Goal: Communication & Community: Connect with others

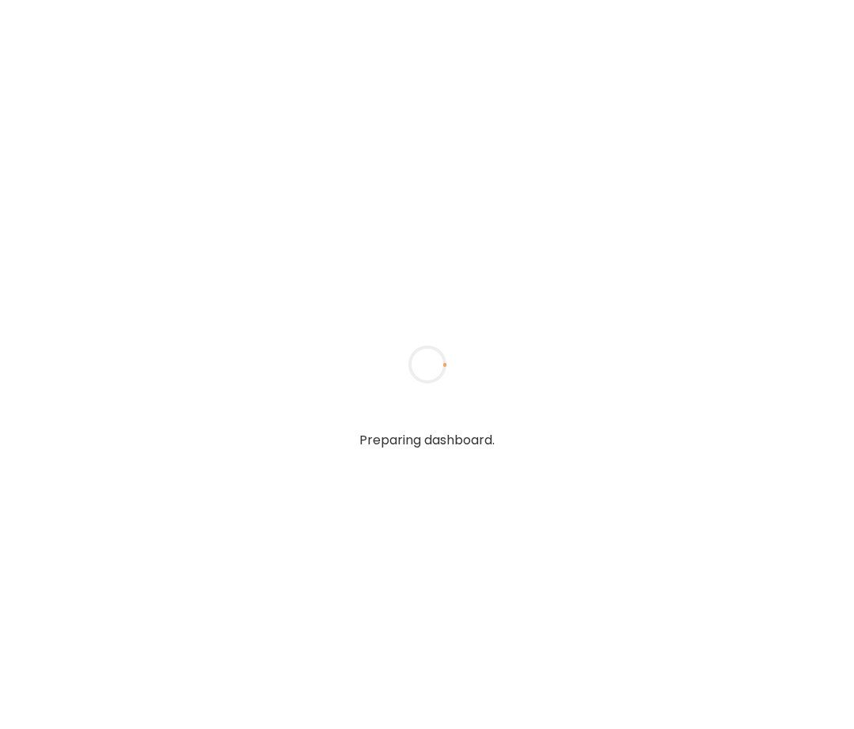
type input "*****"
type input "**********"
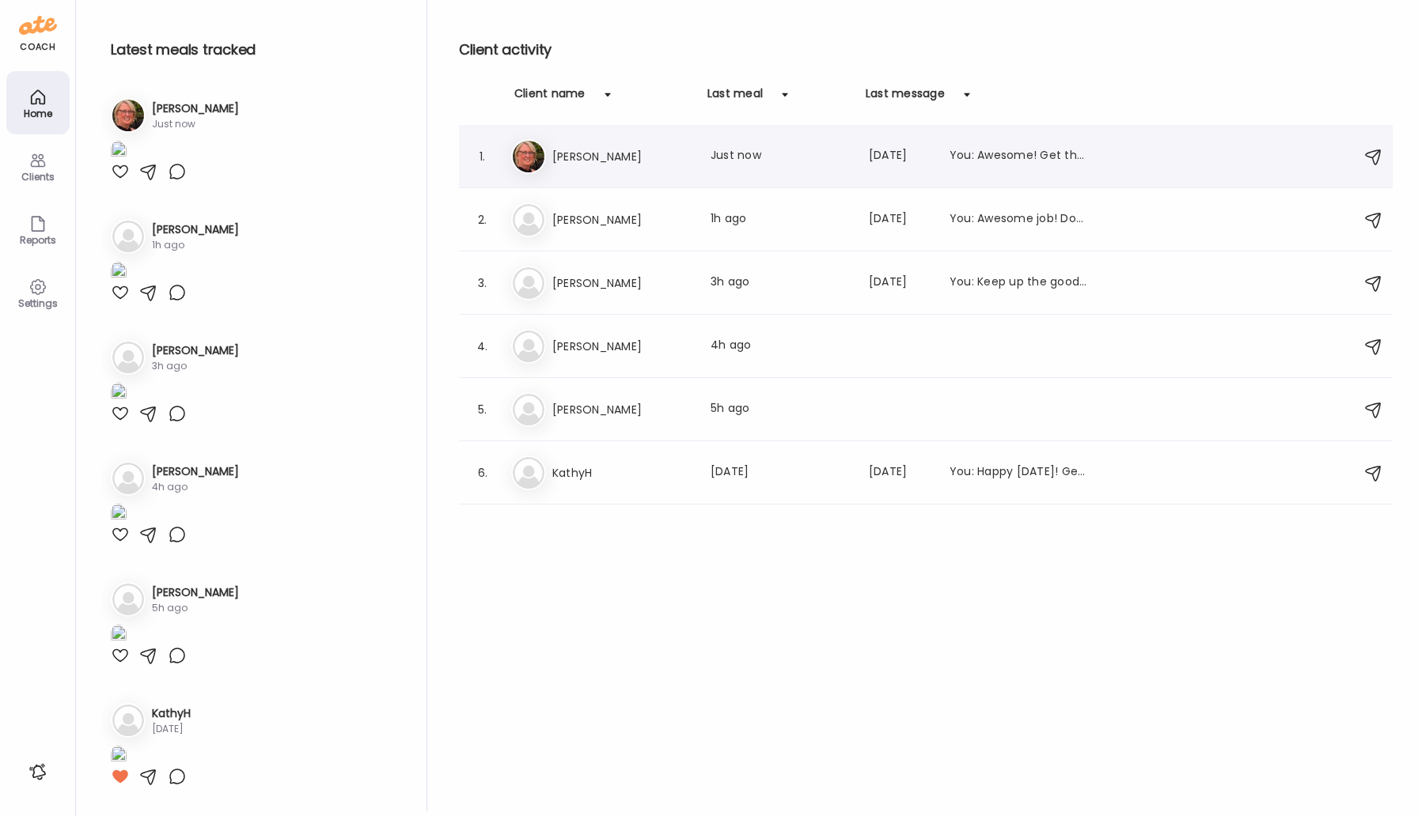
type input "**********"
click at [624, 161] on h3 "[PERSON_NAME]" at bounding box center [621, 156] width 139 height 19
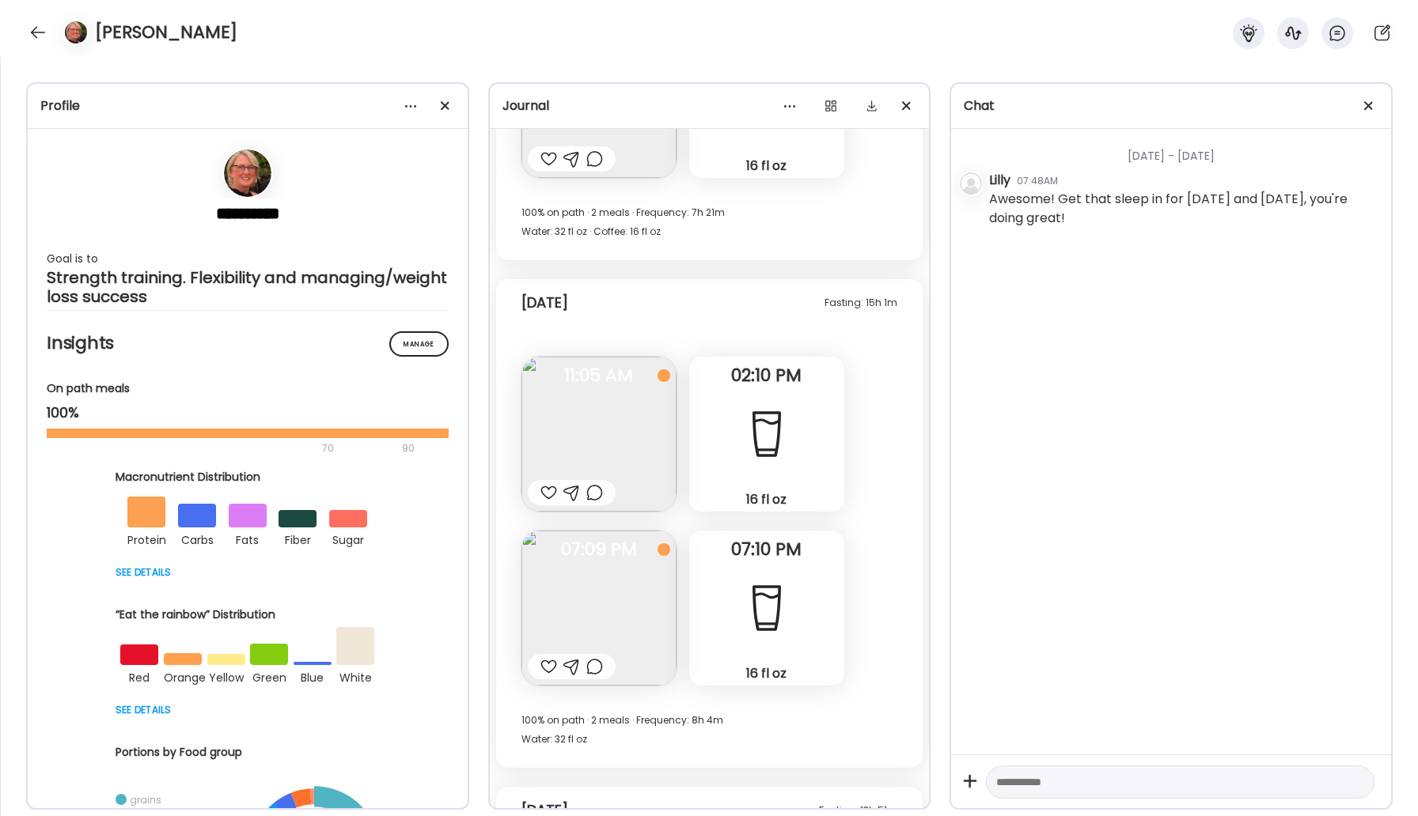
scroll to position [24023, 0]
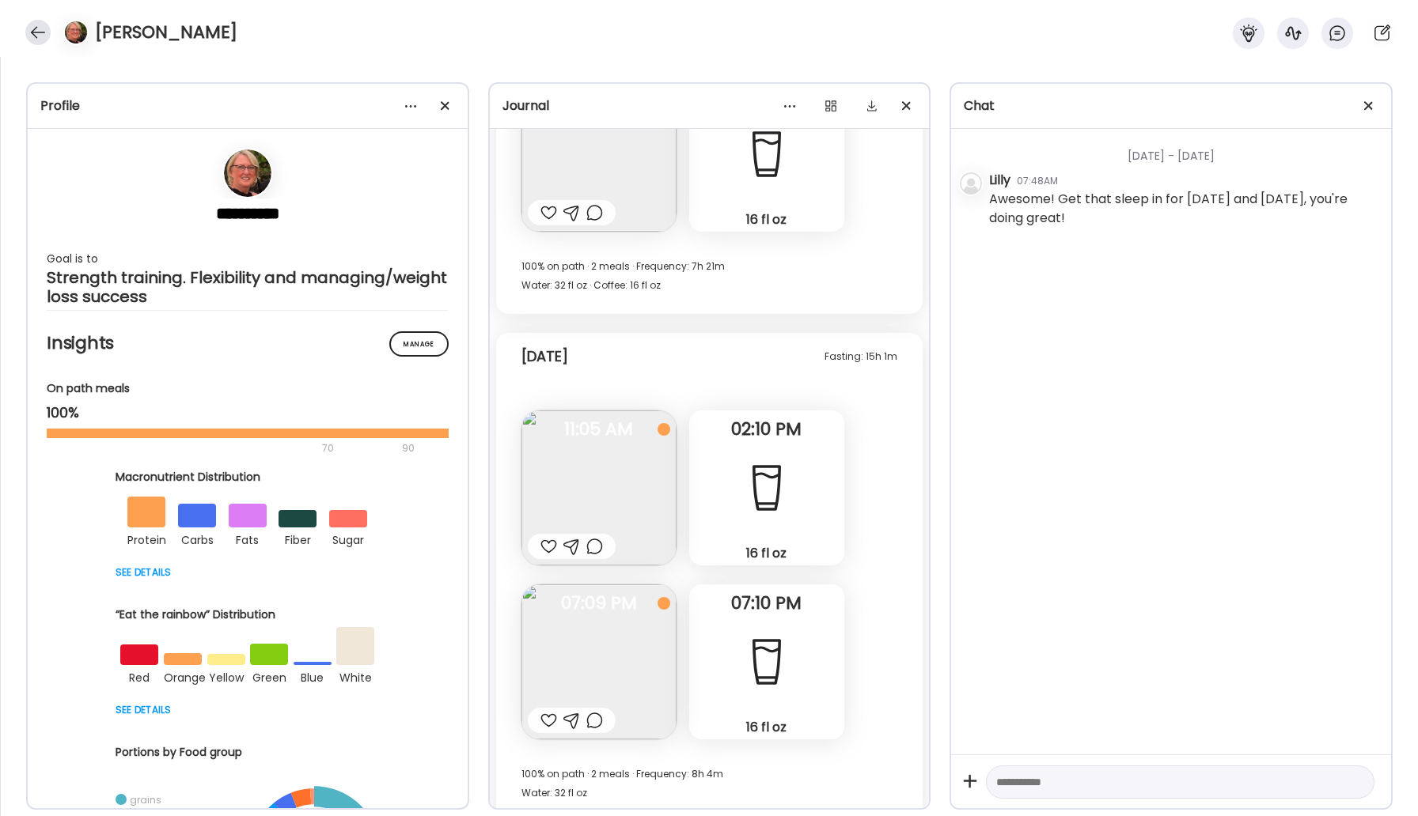
click at [41, 33] on div at bounding box center [37, 32] width 25 height 25
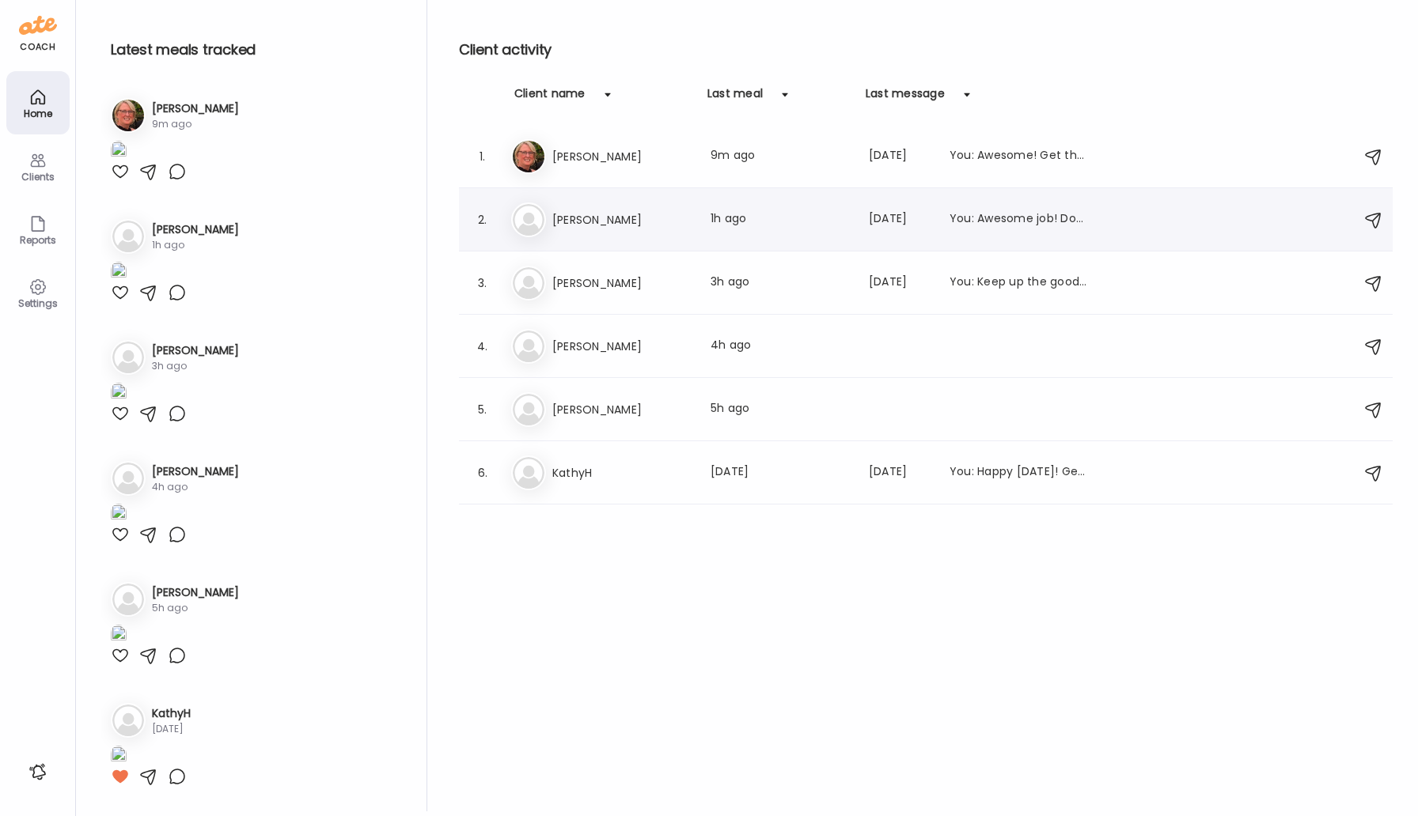
click at [557, 218] on h3 "[PERSON_NAME]" at bounding box center [621, 219] width 139 height 19
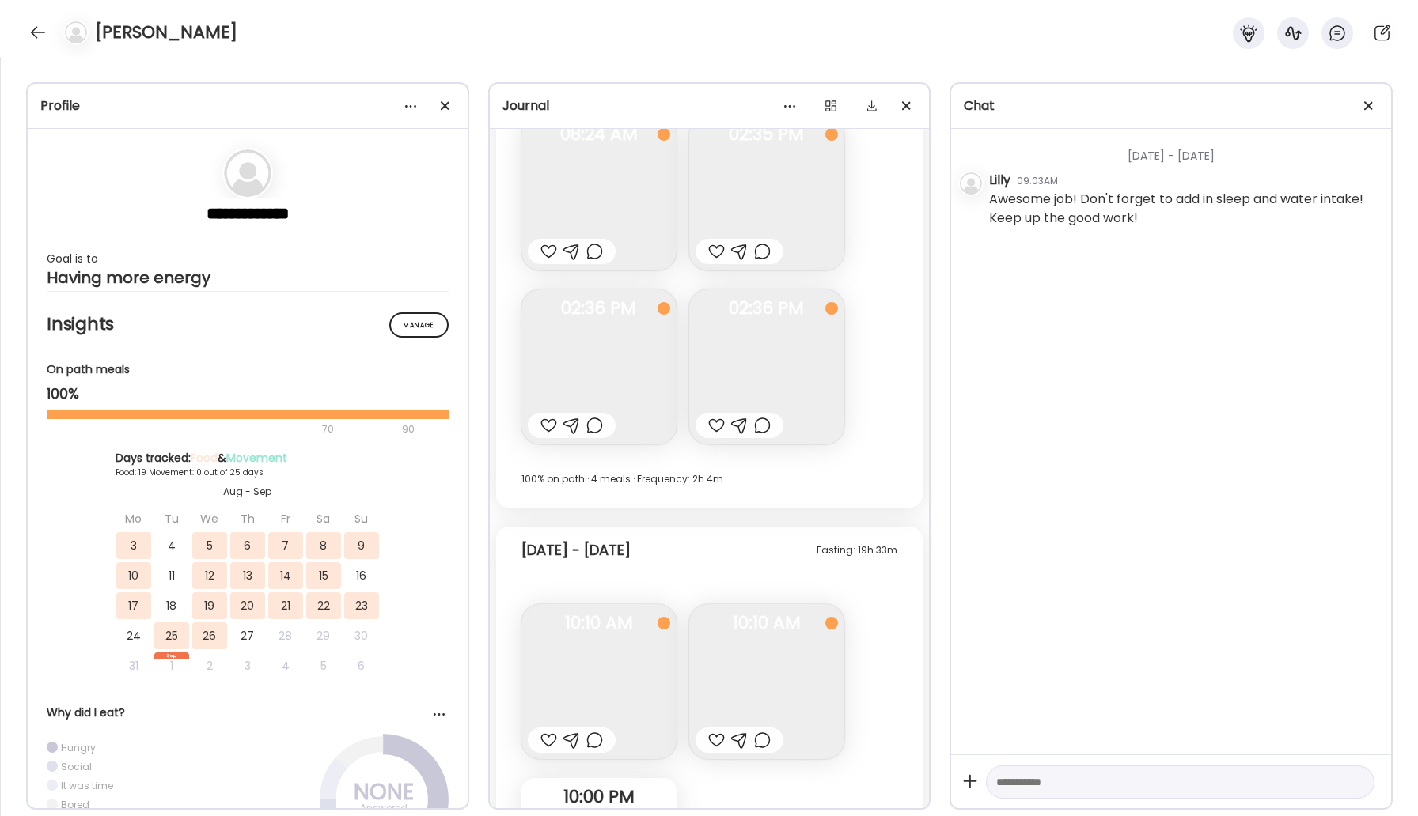
scroll to position [11042, 0]
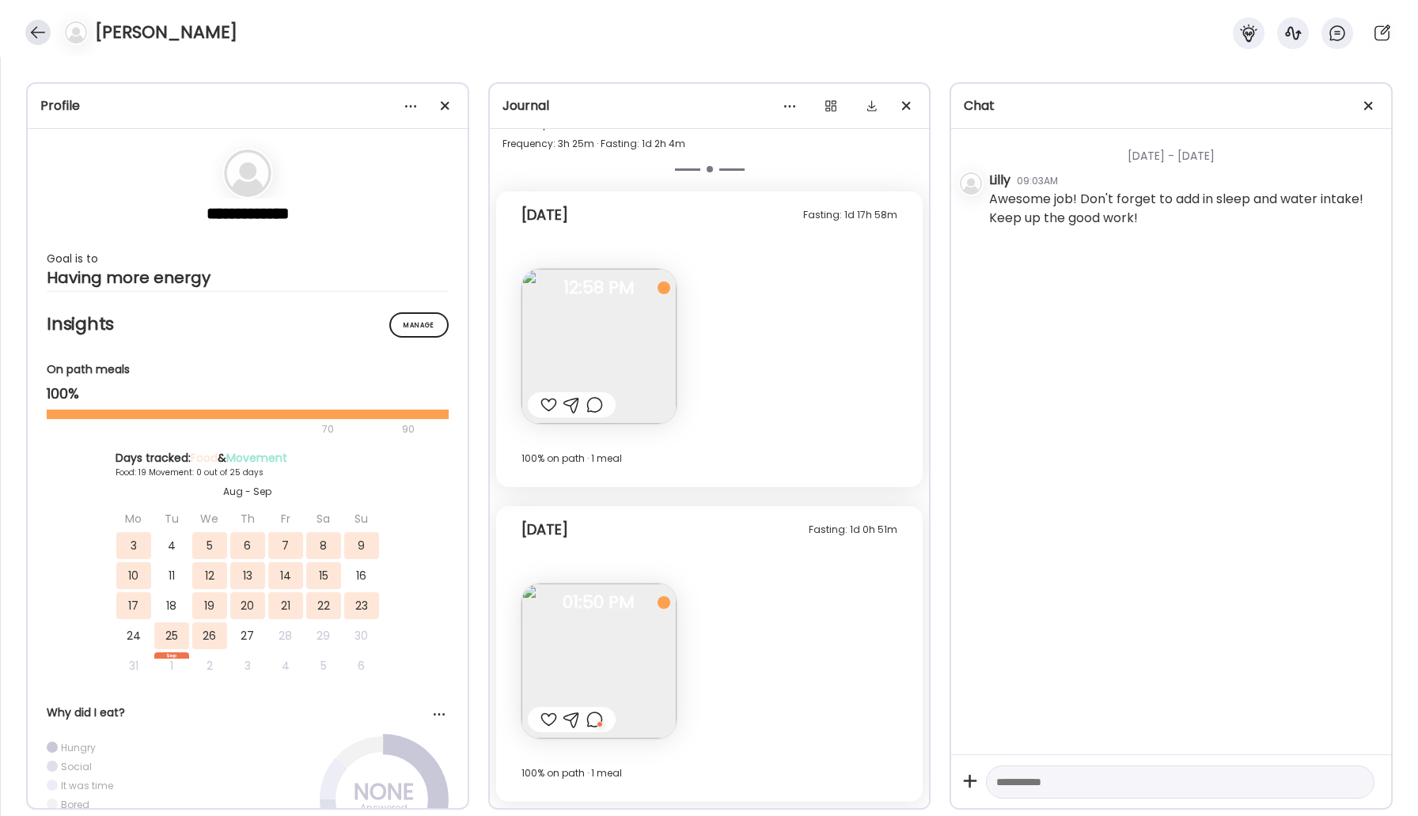
click at [32, 36] on div at bounding box center [37, 32] width 25 height 25
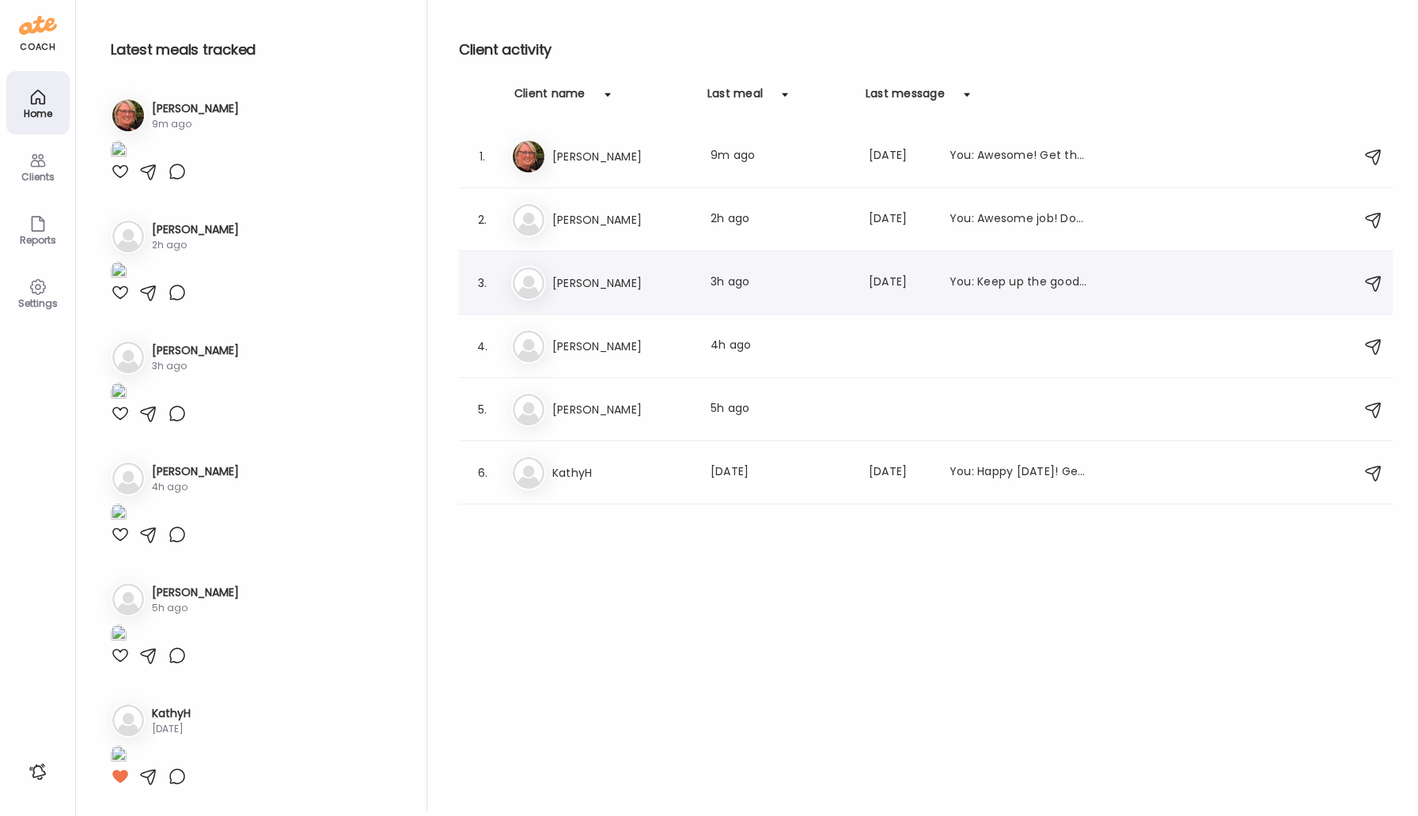
click at [620, 289] on h3 "[PERSON_NAME]" at bounding box center [621, 283] width 139 height 19
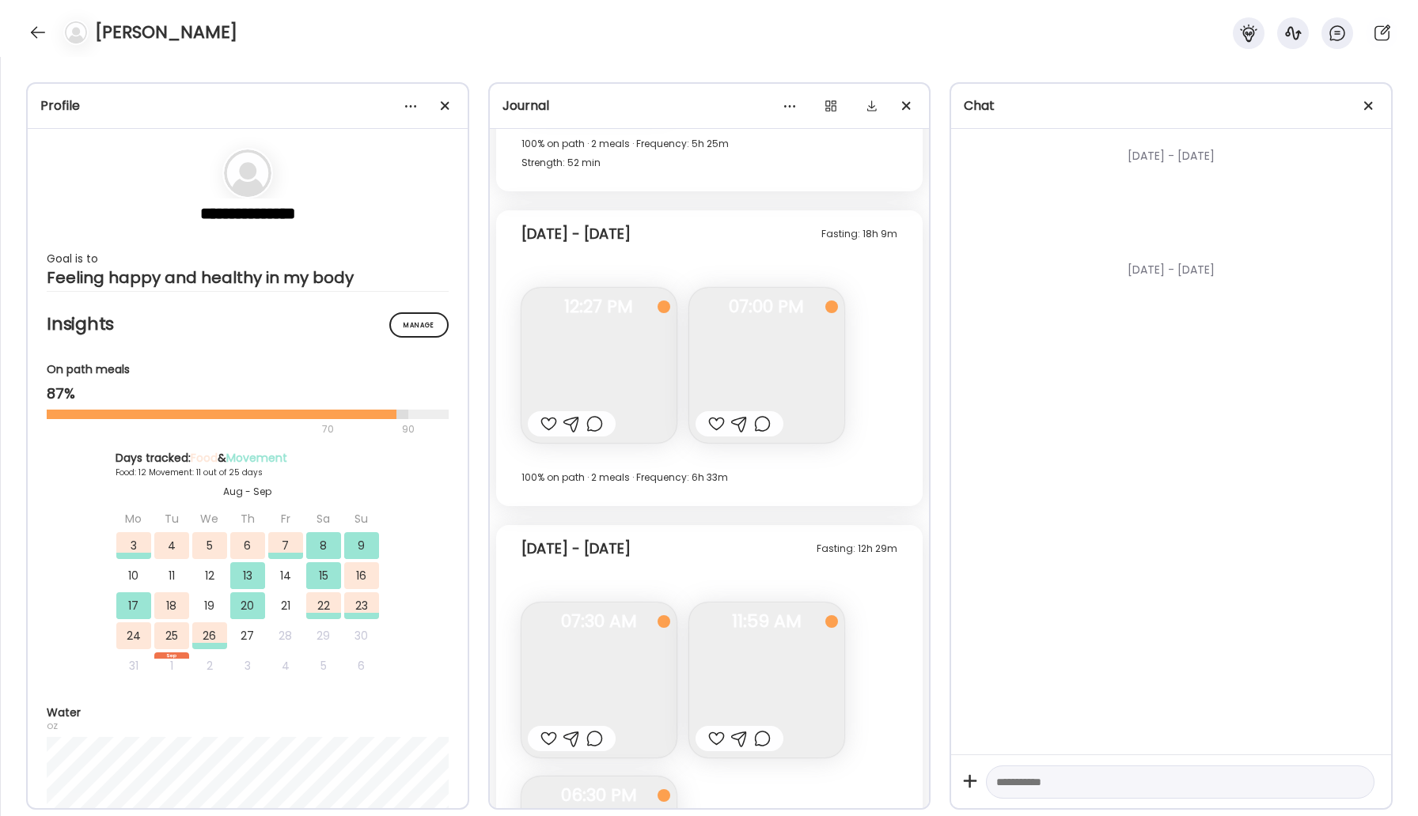
scroll to position [11025, 0]
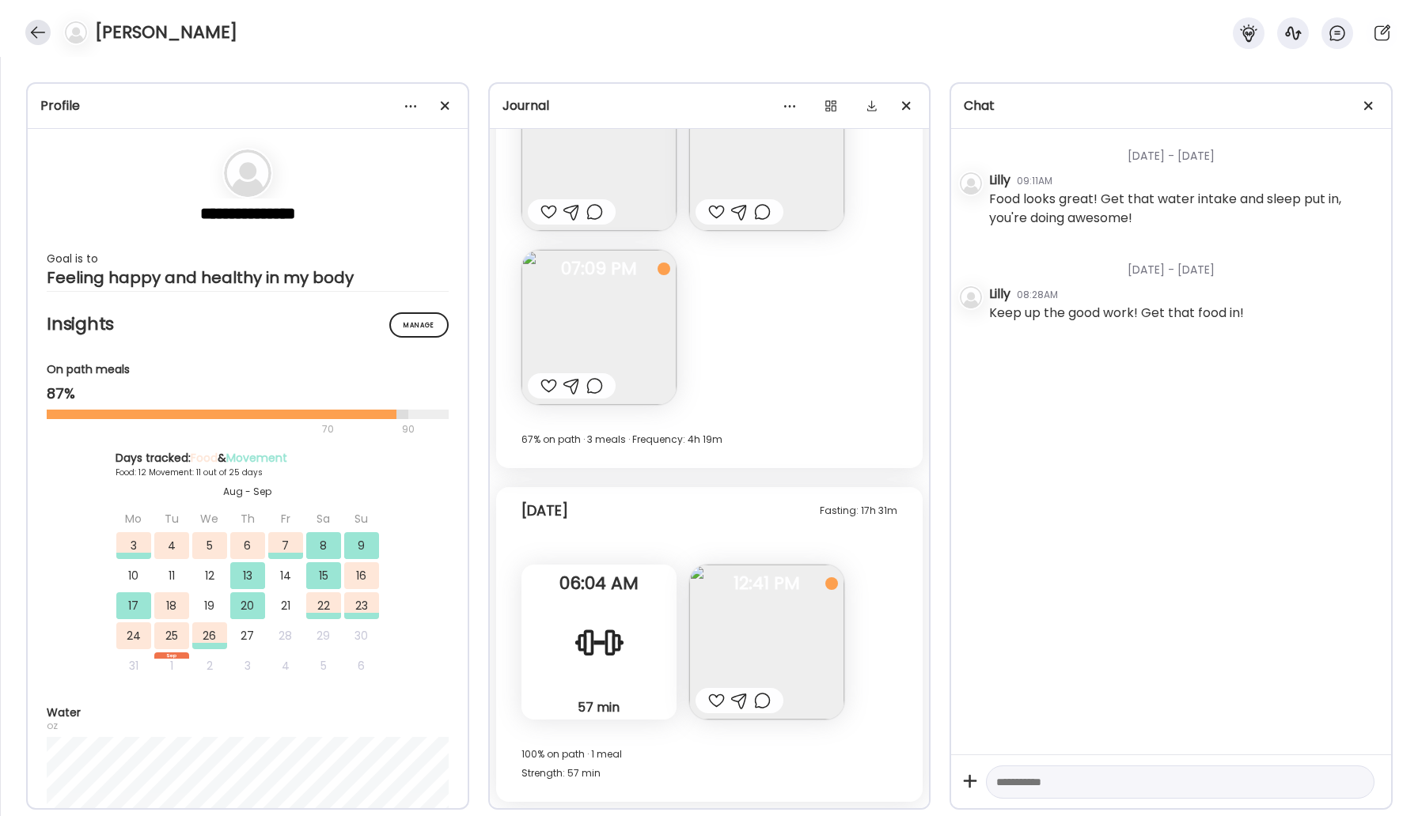
click at [34, 38] on div at bounding box center [37, 32] width 25 height 25
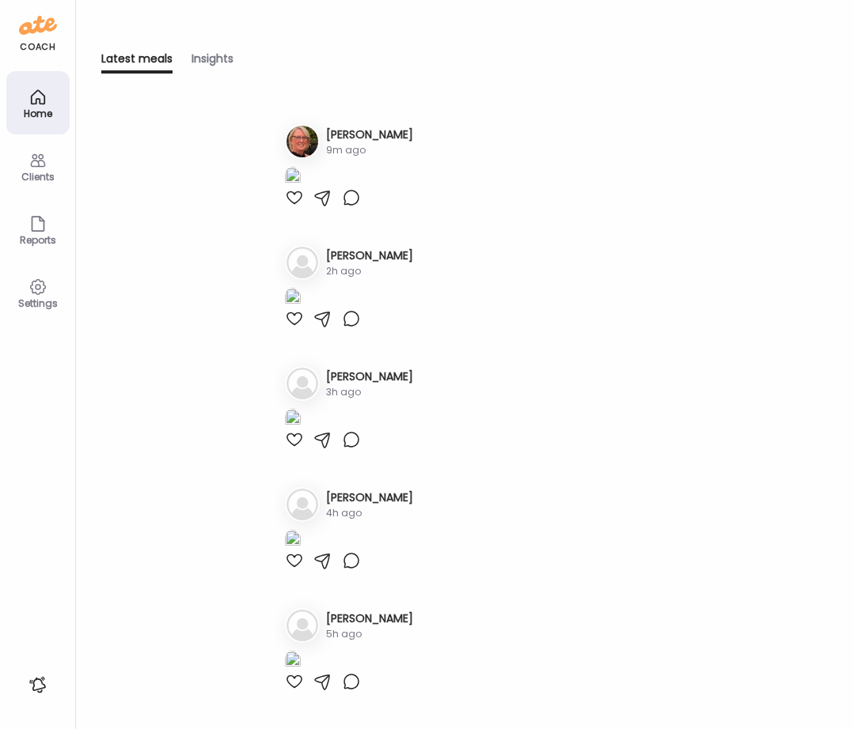
click at [42, 124] on div "Home" at bounding box center [37, 102] width 63 height 63
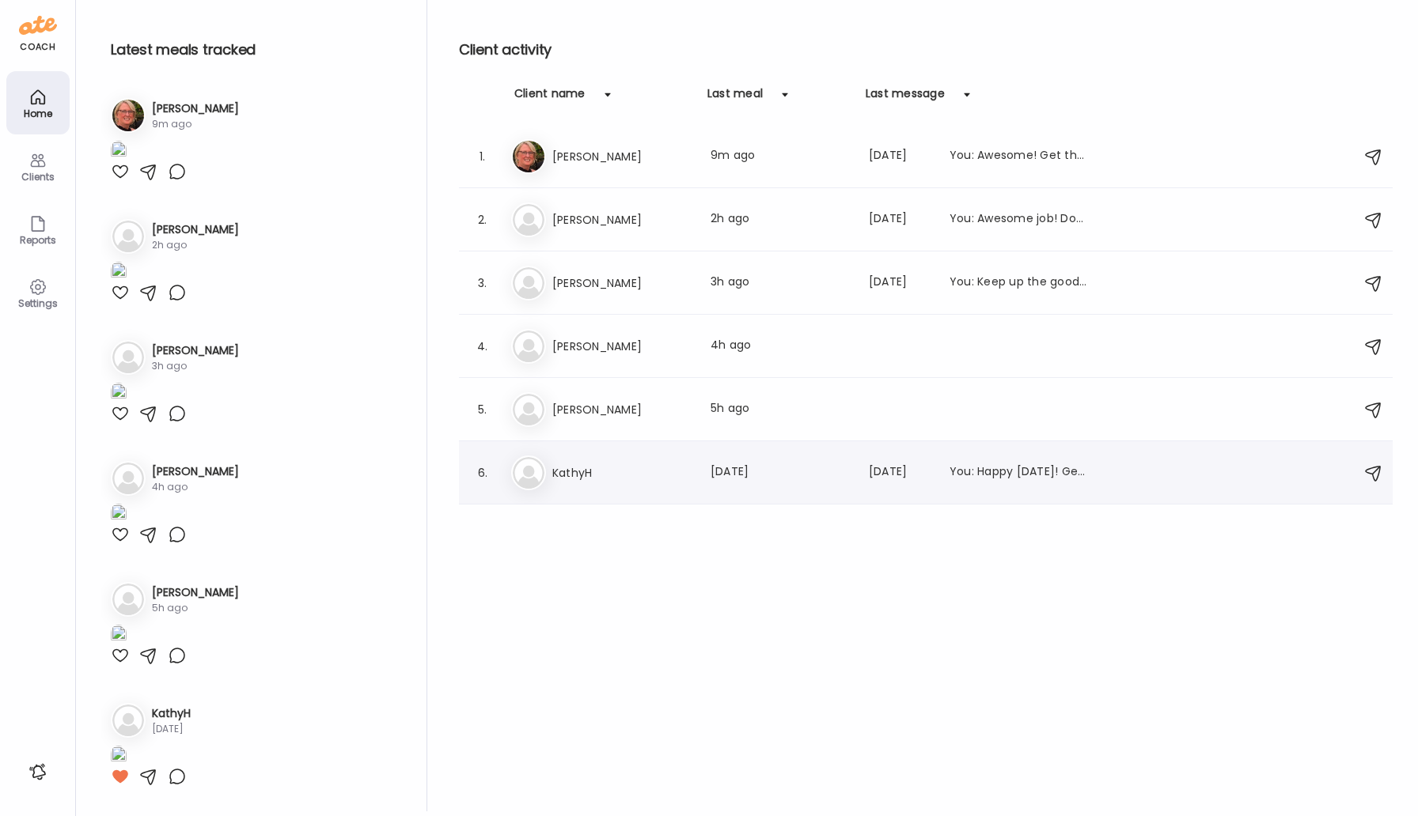
click at [589, 472] on h3 "KathyH" at bounding box center [621, 473] width 139 height 19
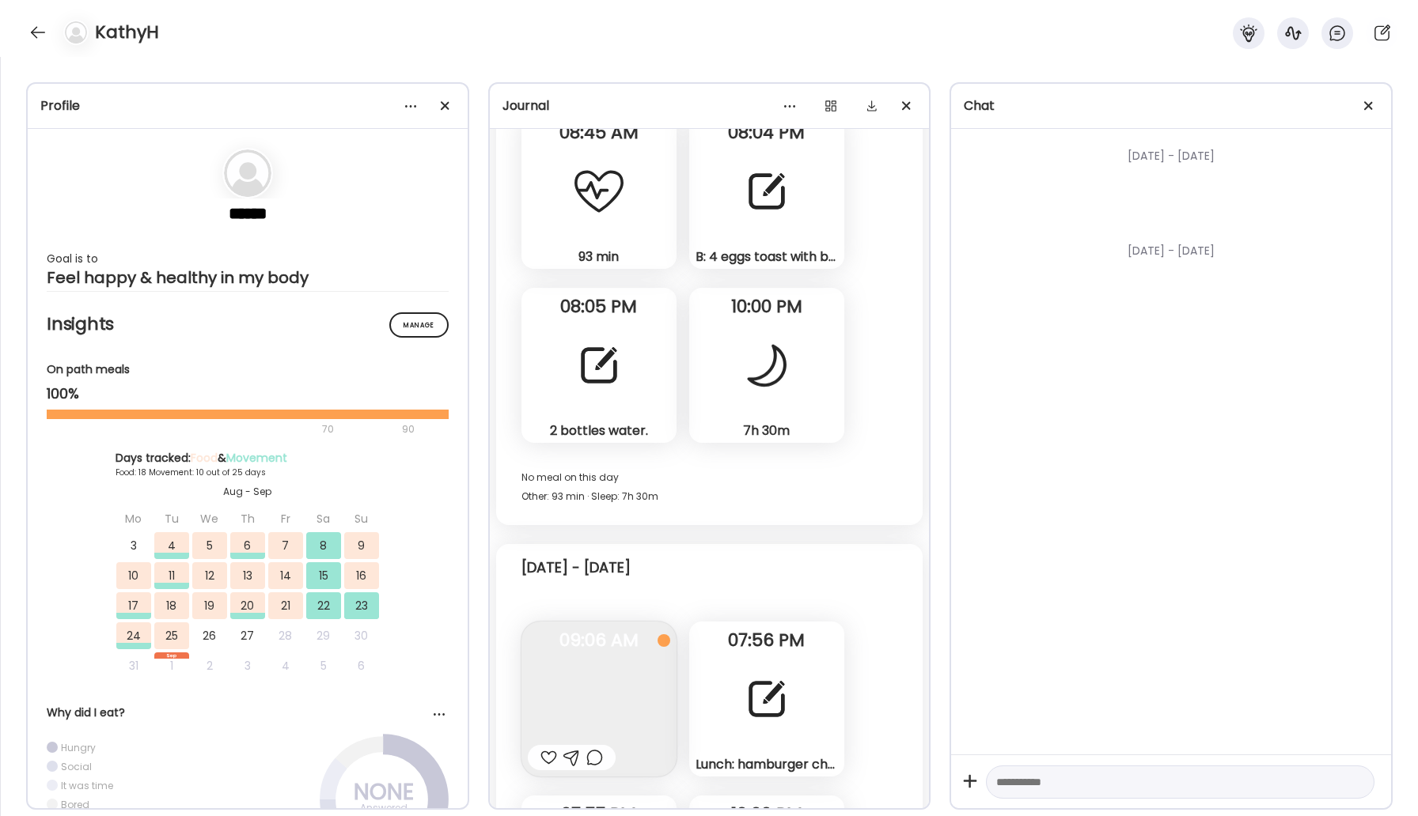
scroll to position [11580, 0]
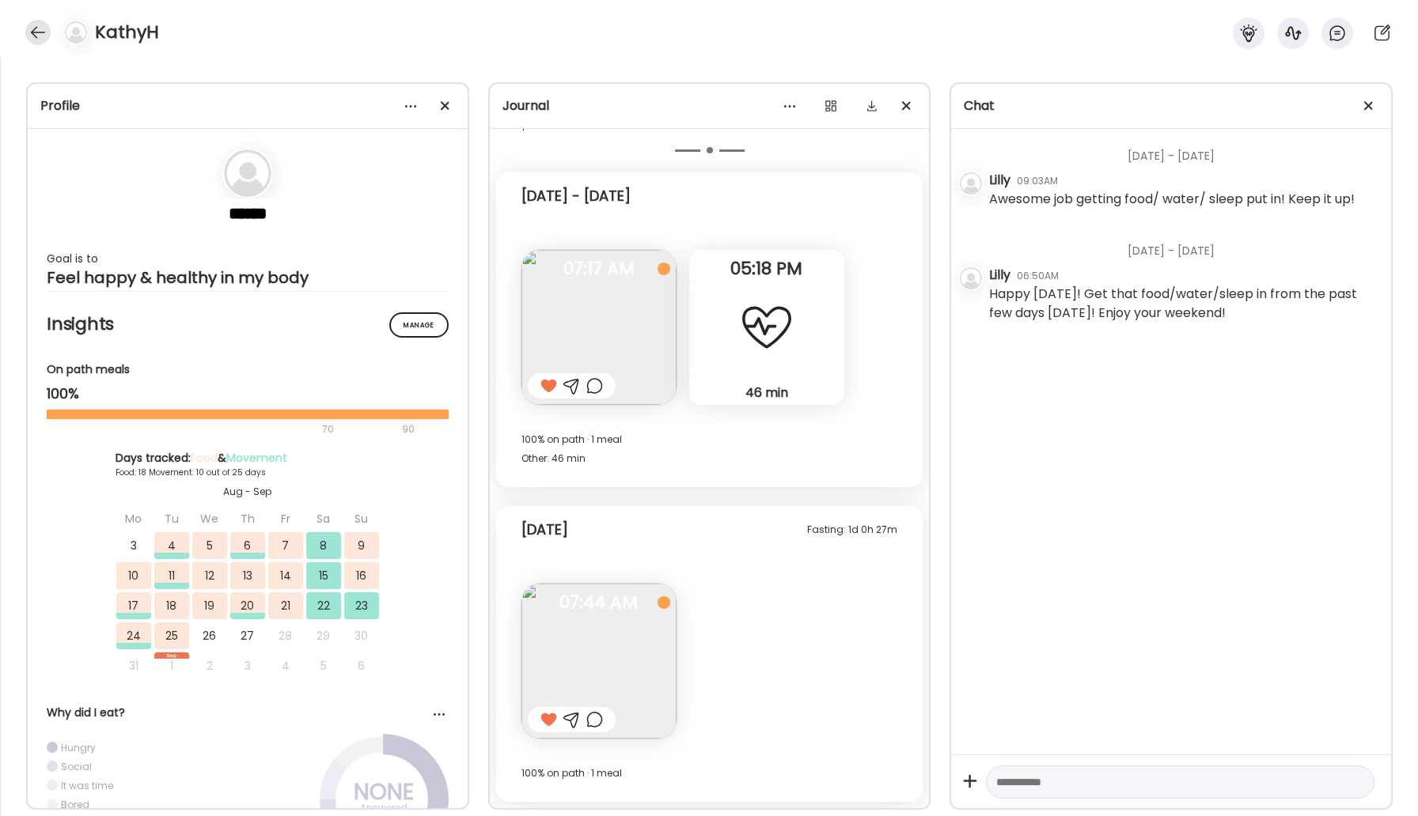
click at [34, 26] on div at bounding box center [37, 32] width 25 height 25
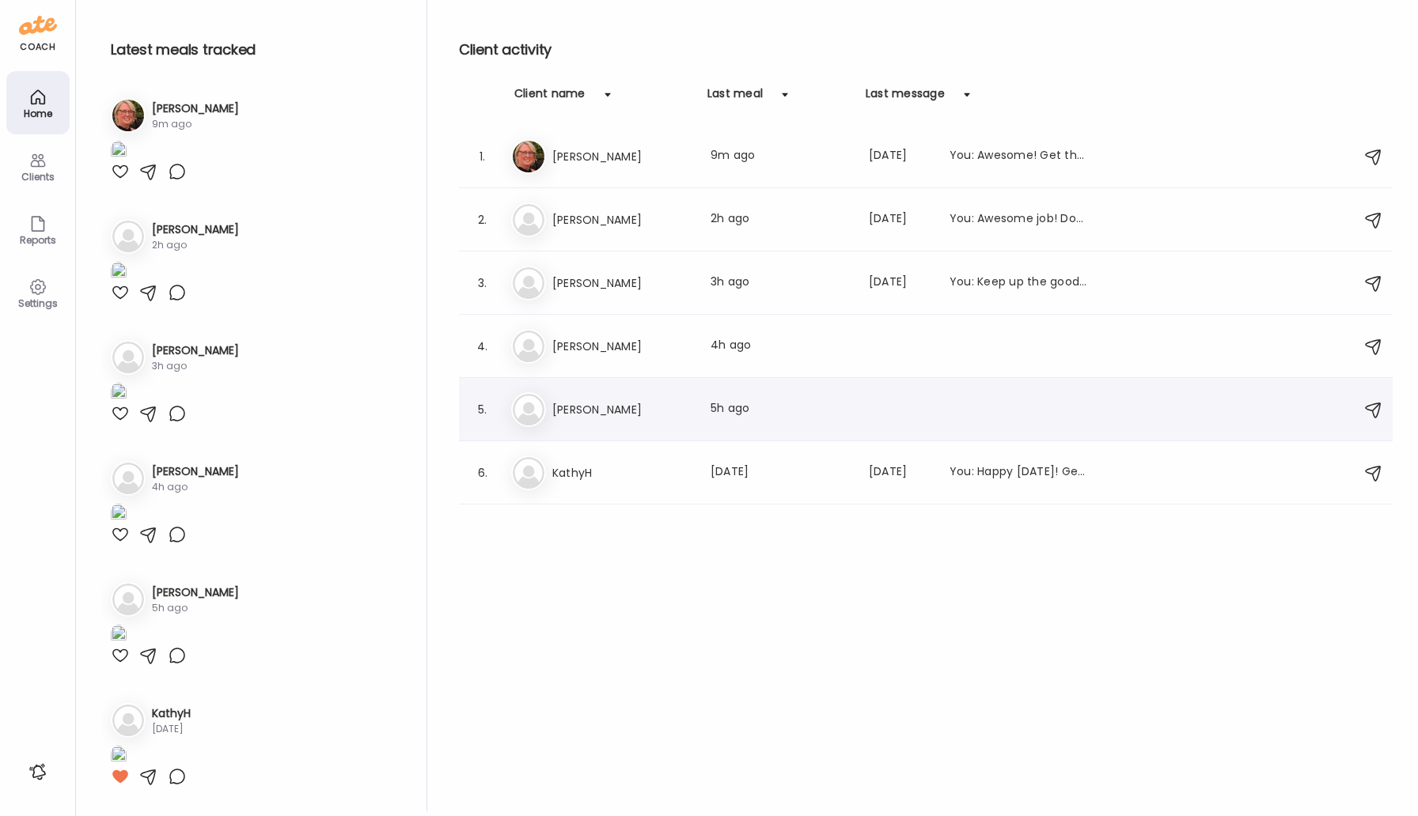
click at [576, 414] on h3 "[PERSON_NAME]" at bounding box center [621, 409] width 139 height 19
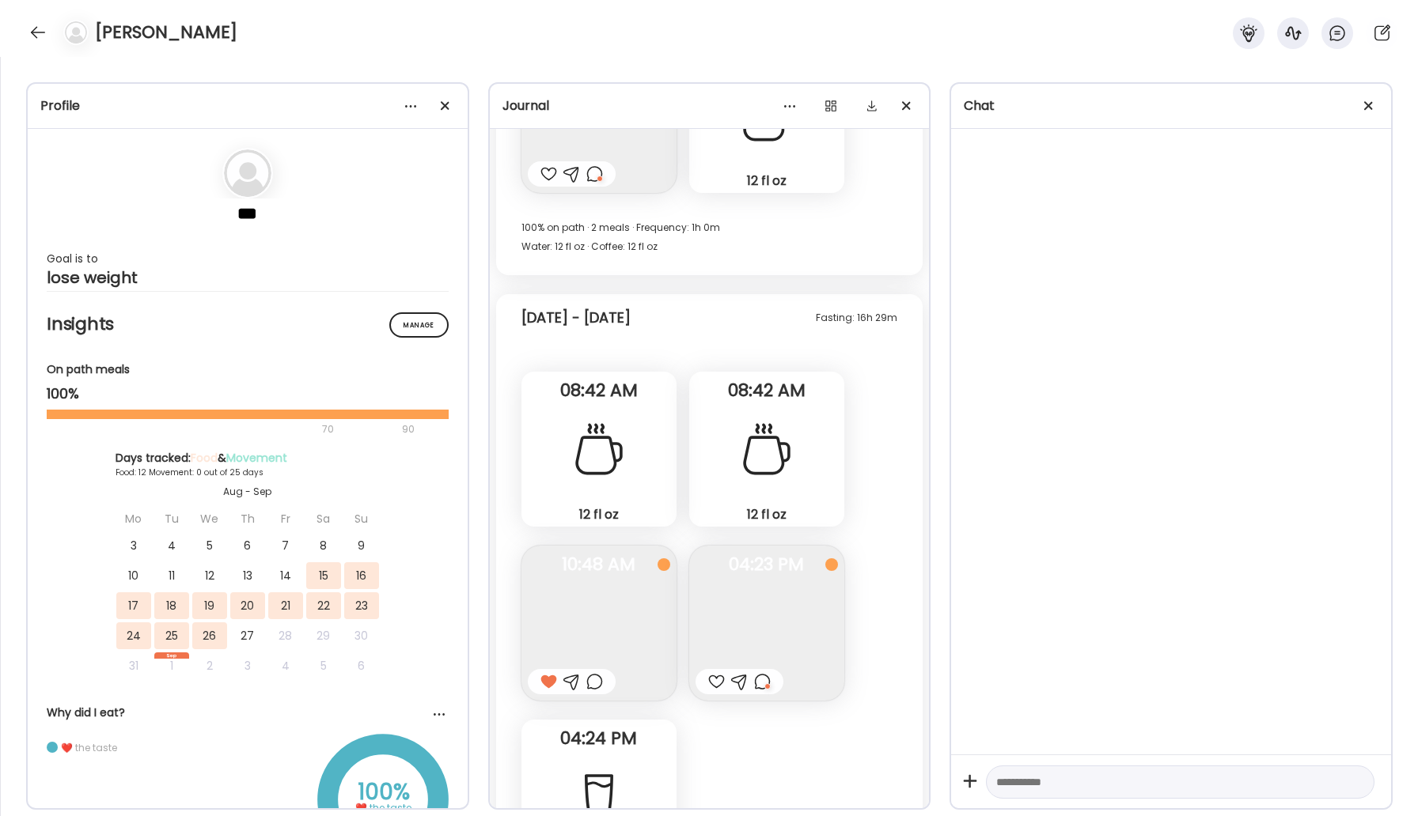
scroll to position [8517, 0]
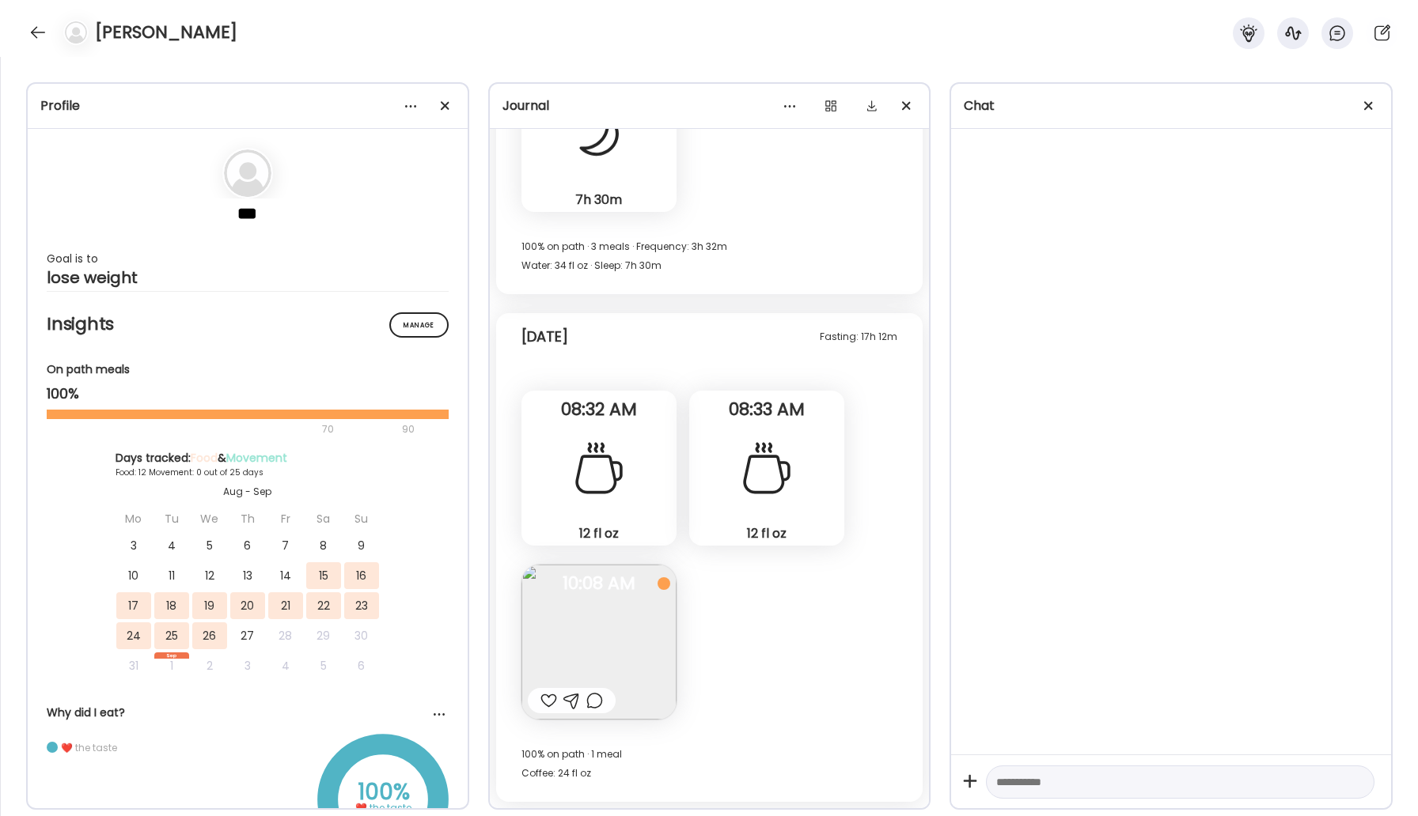
click at [540, 704] on div at bounding box center [548, 700] width 17 height 19
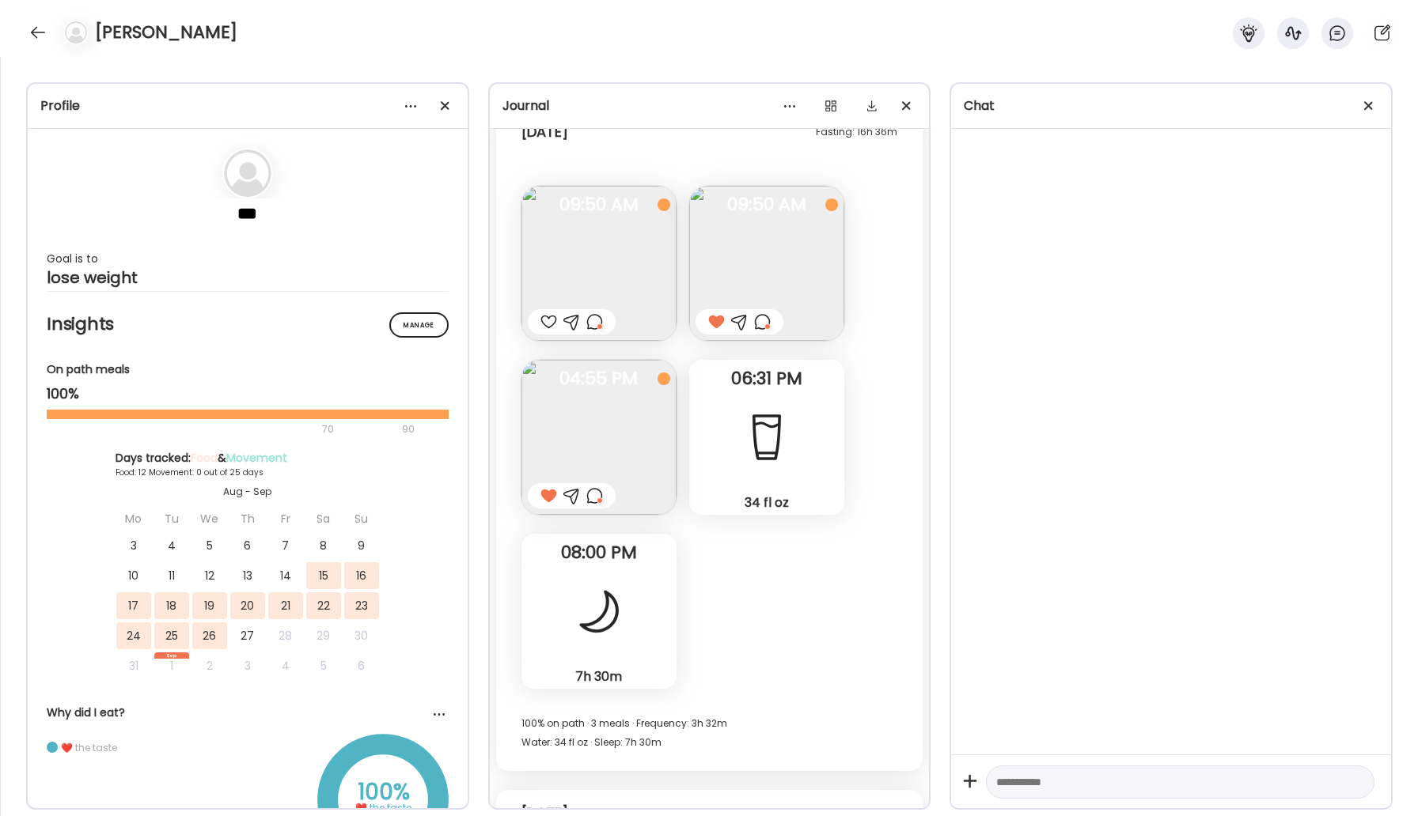
scroll to position [8036, 0]
click at [44, 38] on div at bounding box center [37, 32] width 25 height 25
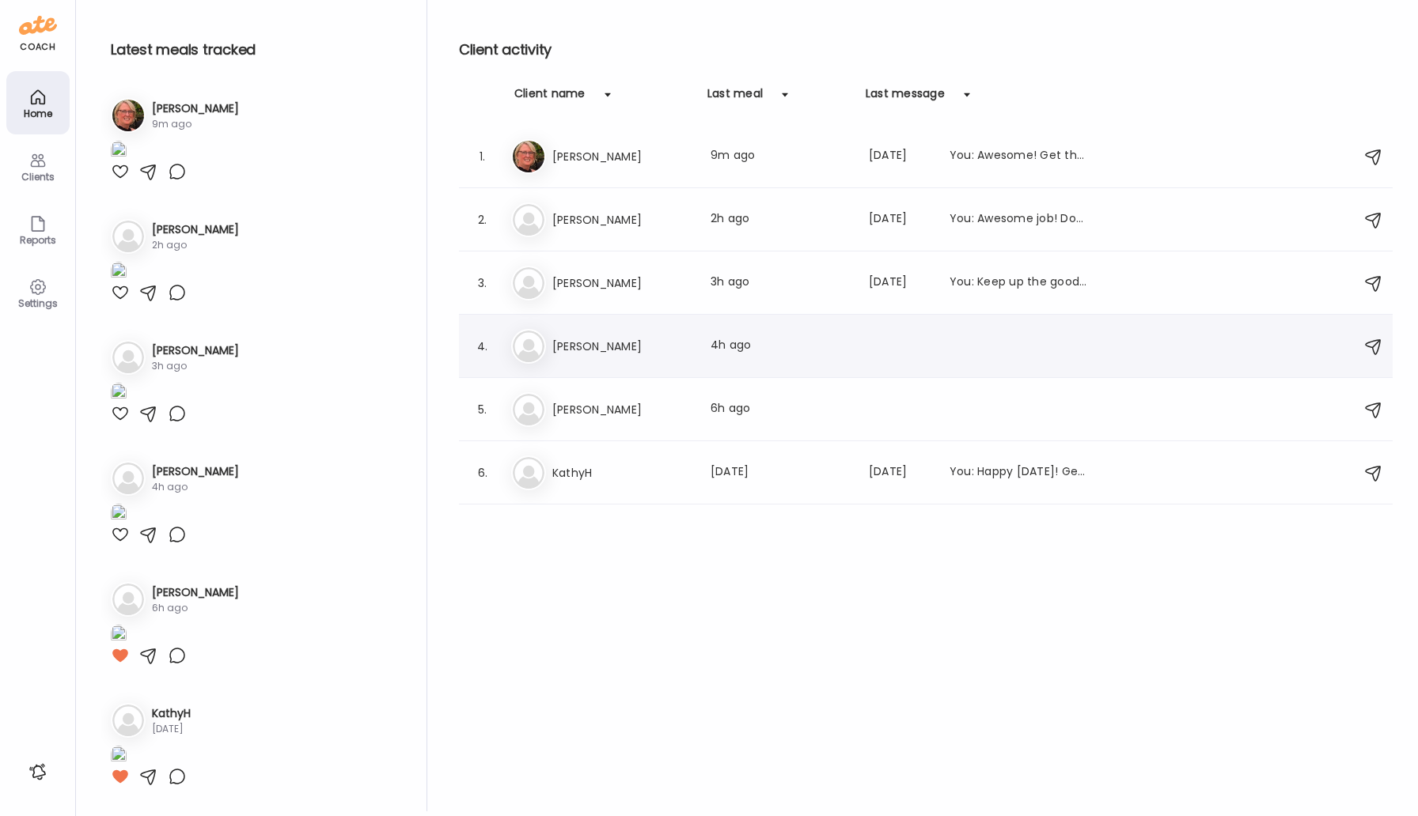
click at [564, 349] on h3 "[PERSON_NAME]" at bounding box center [621, 346] width 139 height 19
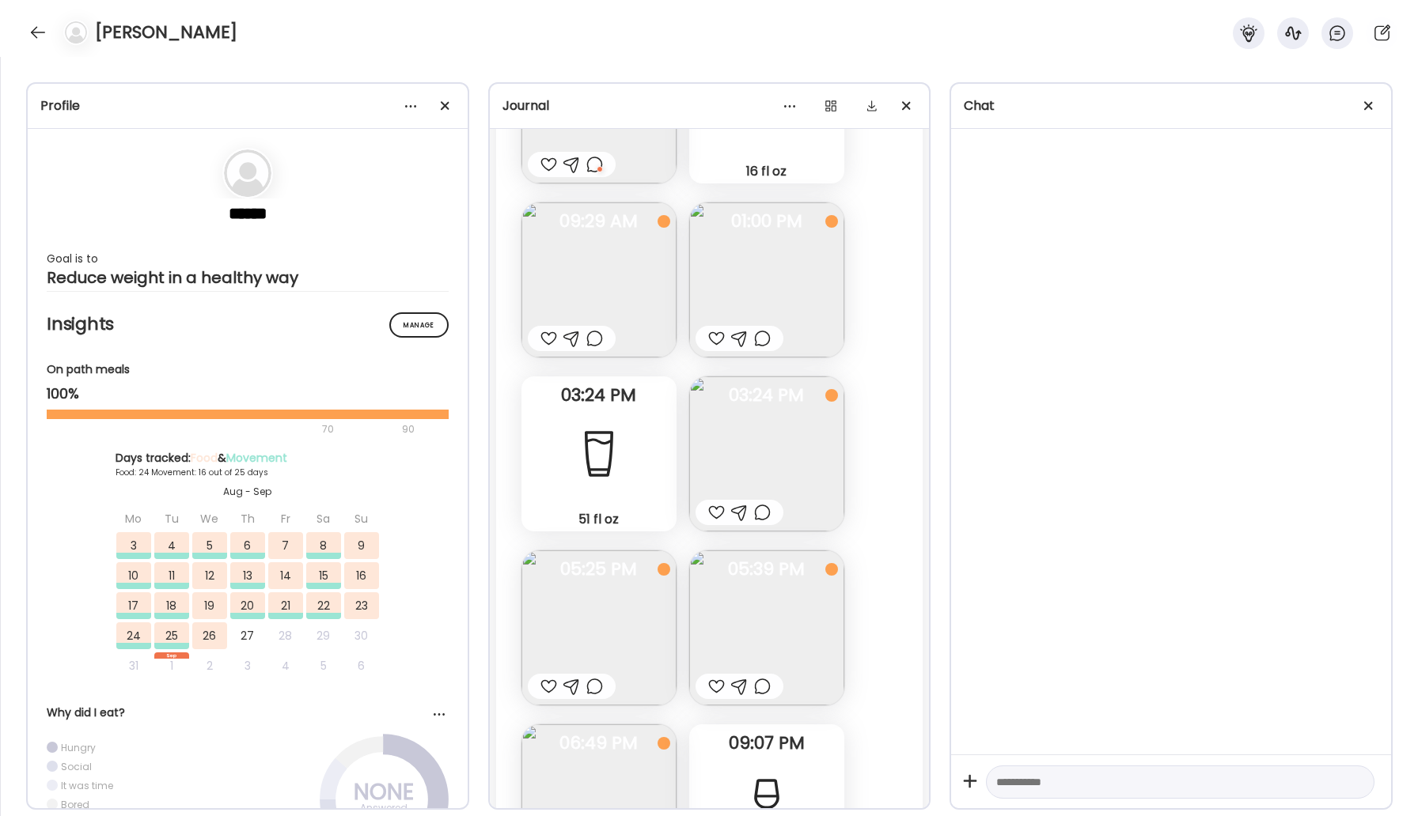
scroll to position [34597, 0]
click at [772, 551] on img at bounding box center [766, 628] width 155 height 155
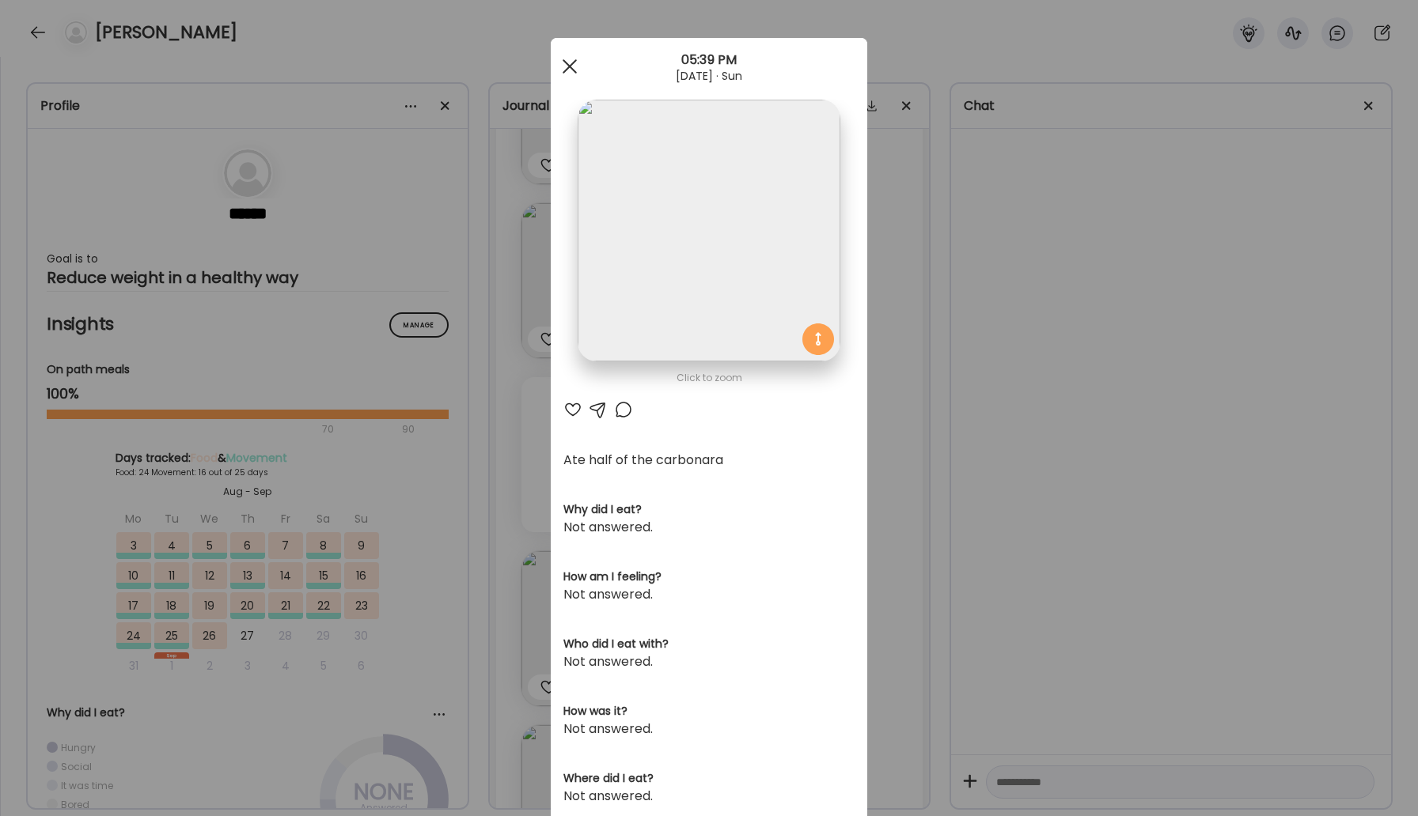
click at [570, 67] on span at bounding box center [570, 66] width 14 height 14
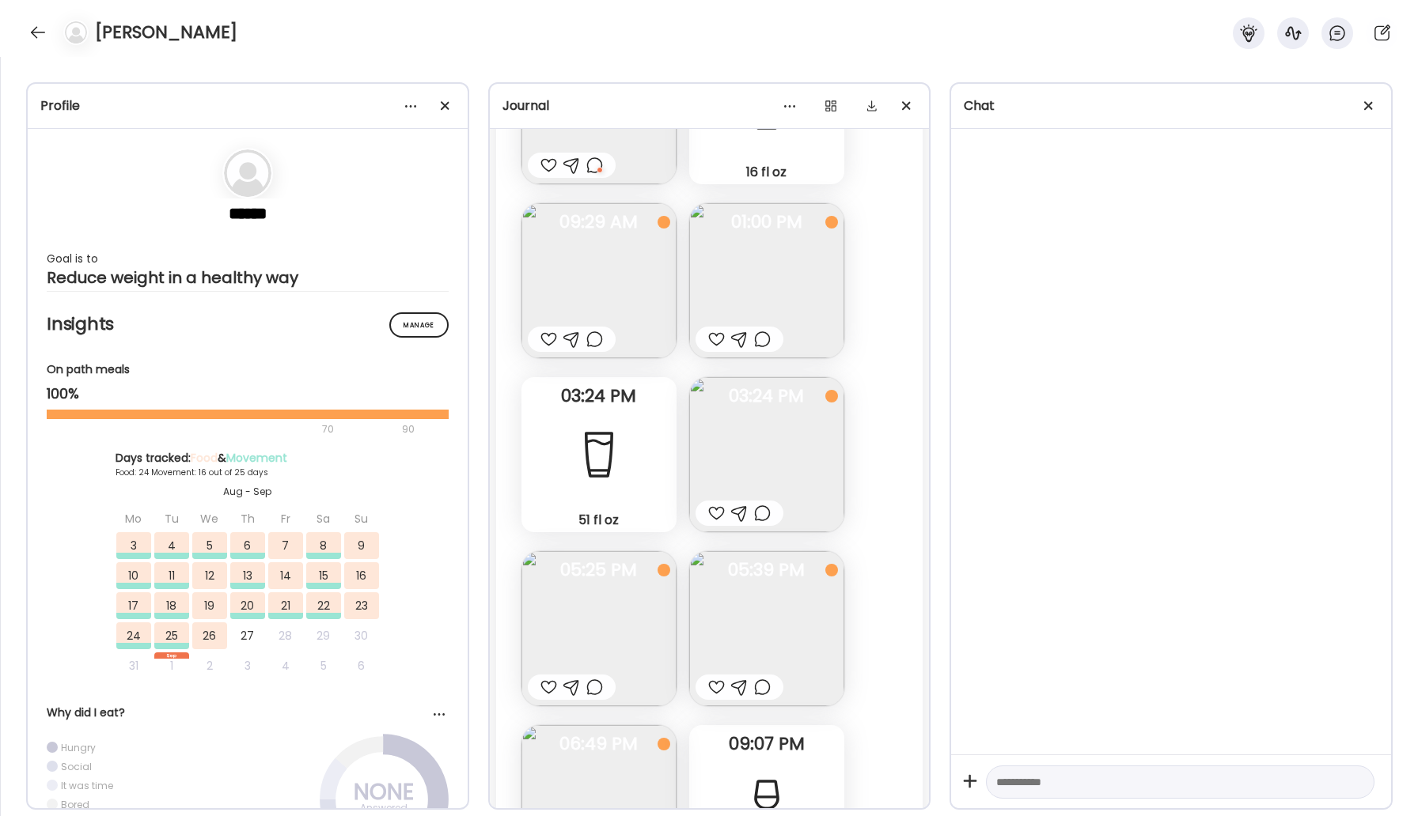
click at [646, 551] on img at bounding box center [598, 628] width 155 height 155
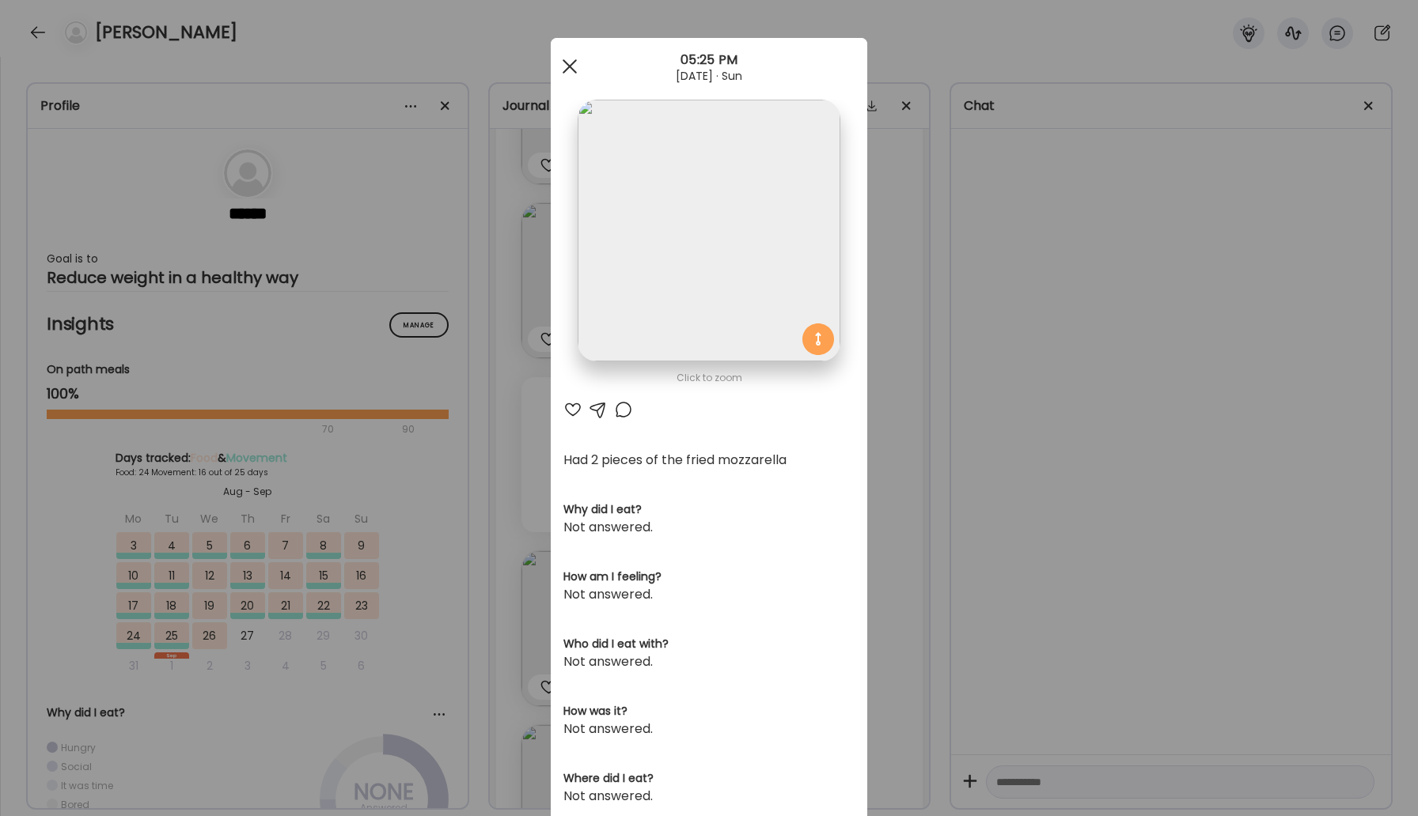
click at [576, 66] on div at bounding box center [570, 67] width 32 height 32
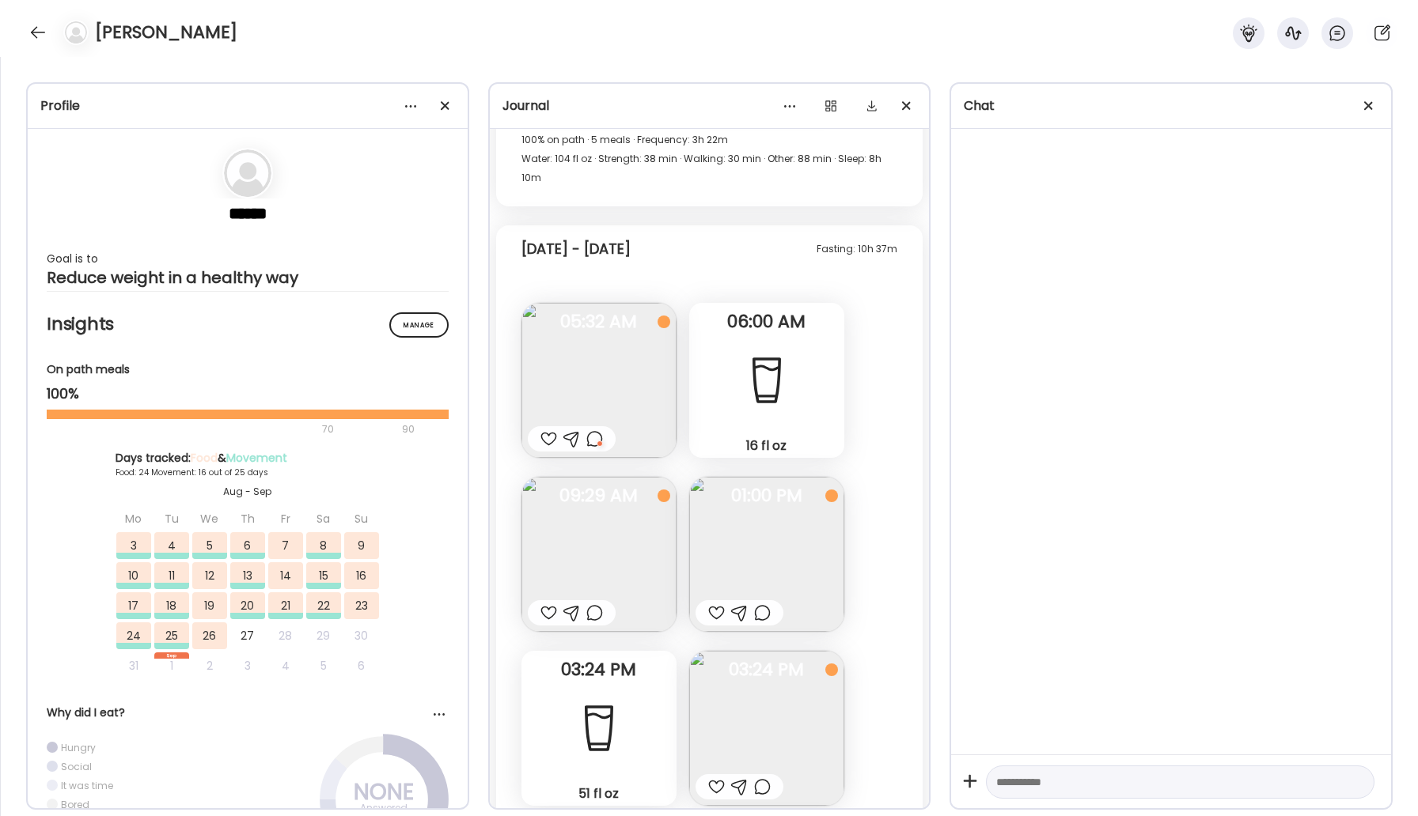
scroll to position [34325, 0]
click at [698, 476] on img at bounding box center [766, 553] width 155 height 155
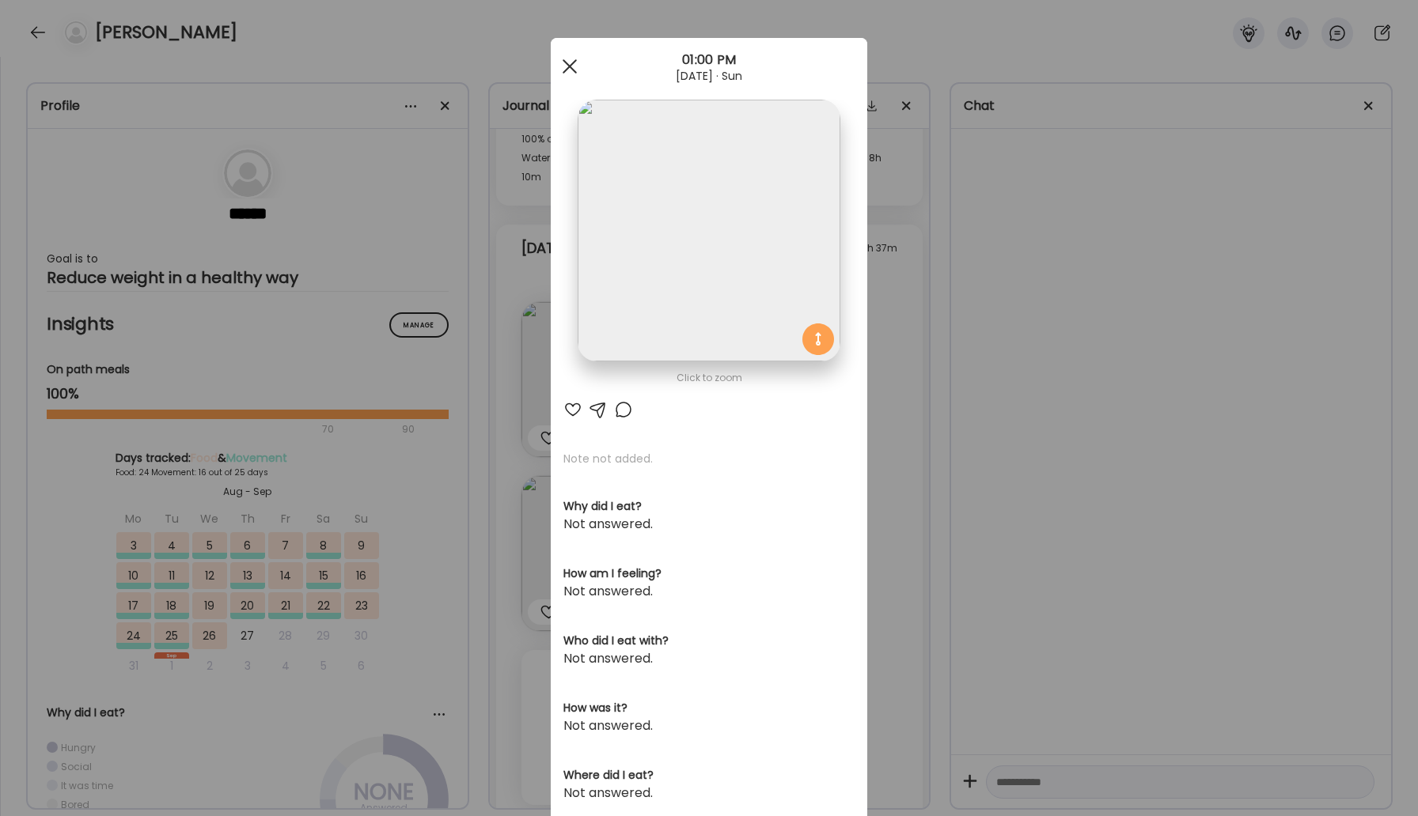
click at [578, 70] on div at bounding box center [570, 67] width 32 height 32
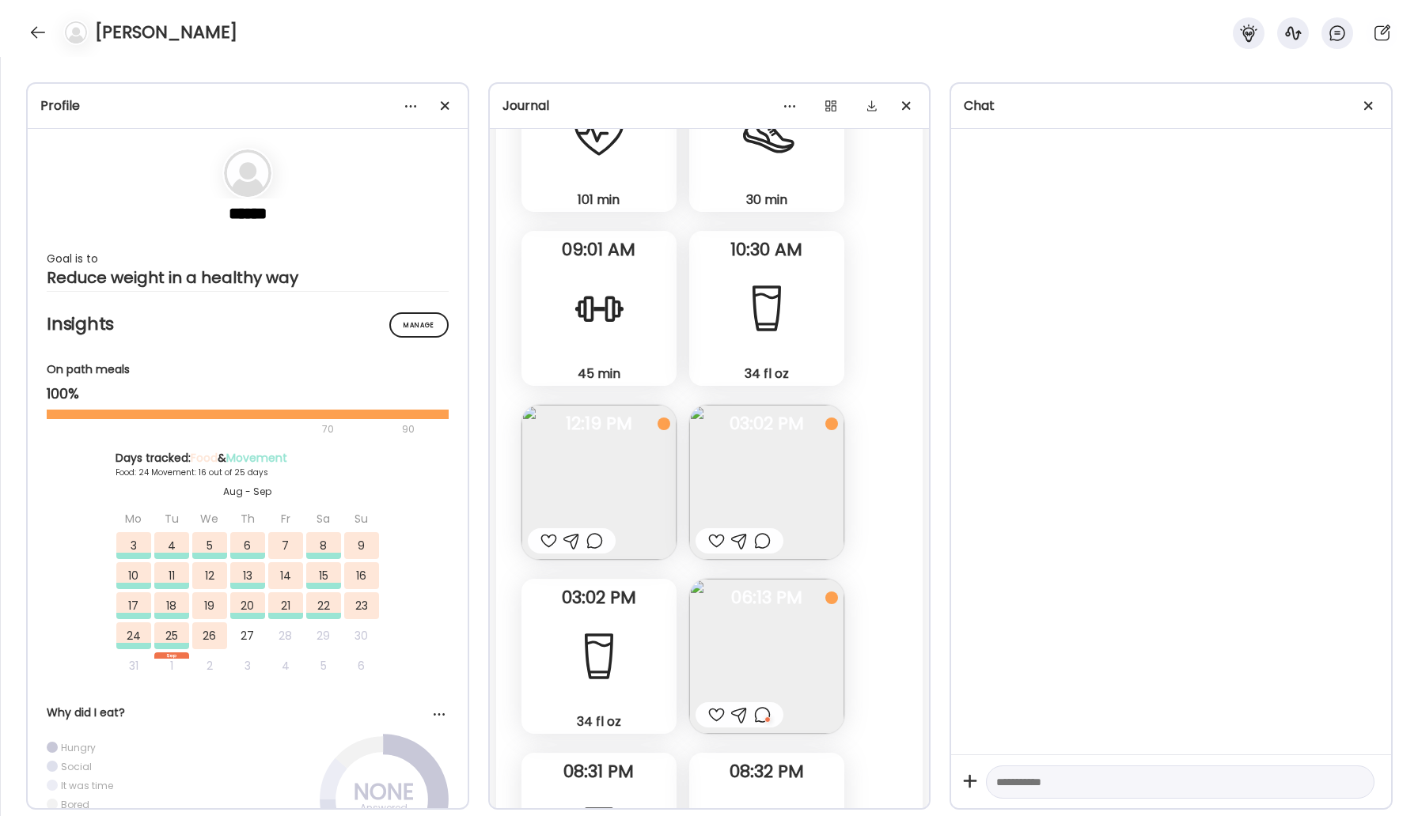
scroll to position [30901, 0]
click at [26, 23] on div "[PERSON_NAME]" at bounding box center [709, 28] width 1418 height 57
click at [40, 37] on div at bounding box center [37, 32] width 25 height 25
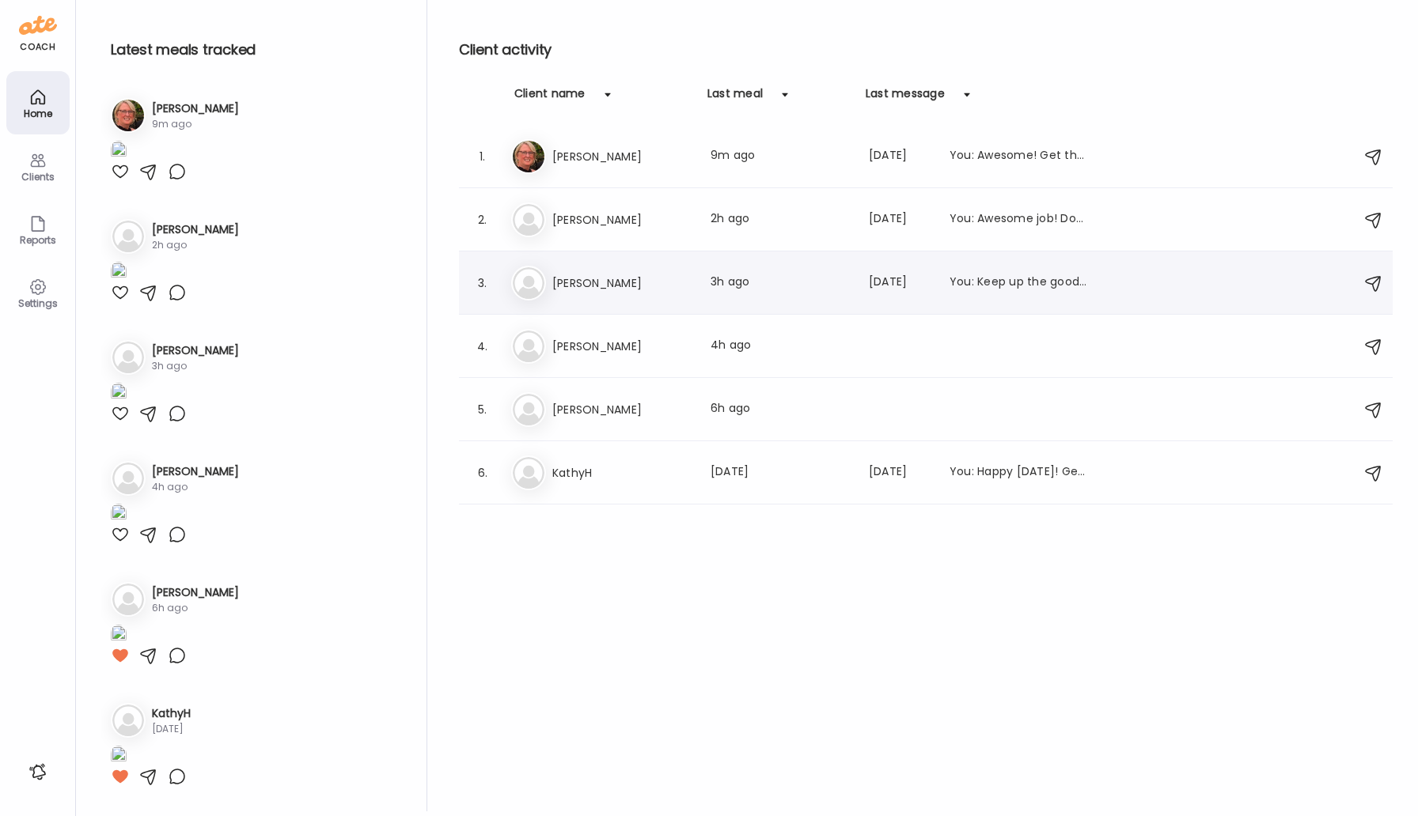
click at [566, 266] on div "Da [PERSON_NAME] Last meal: 3h ago Last message: [DATE] You: Keep up the good w…" at bounding box center [928, 283] width 834 height 35
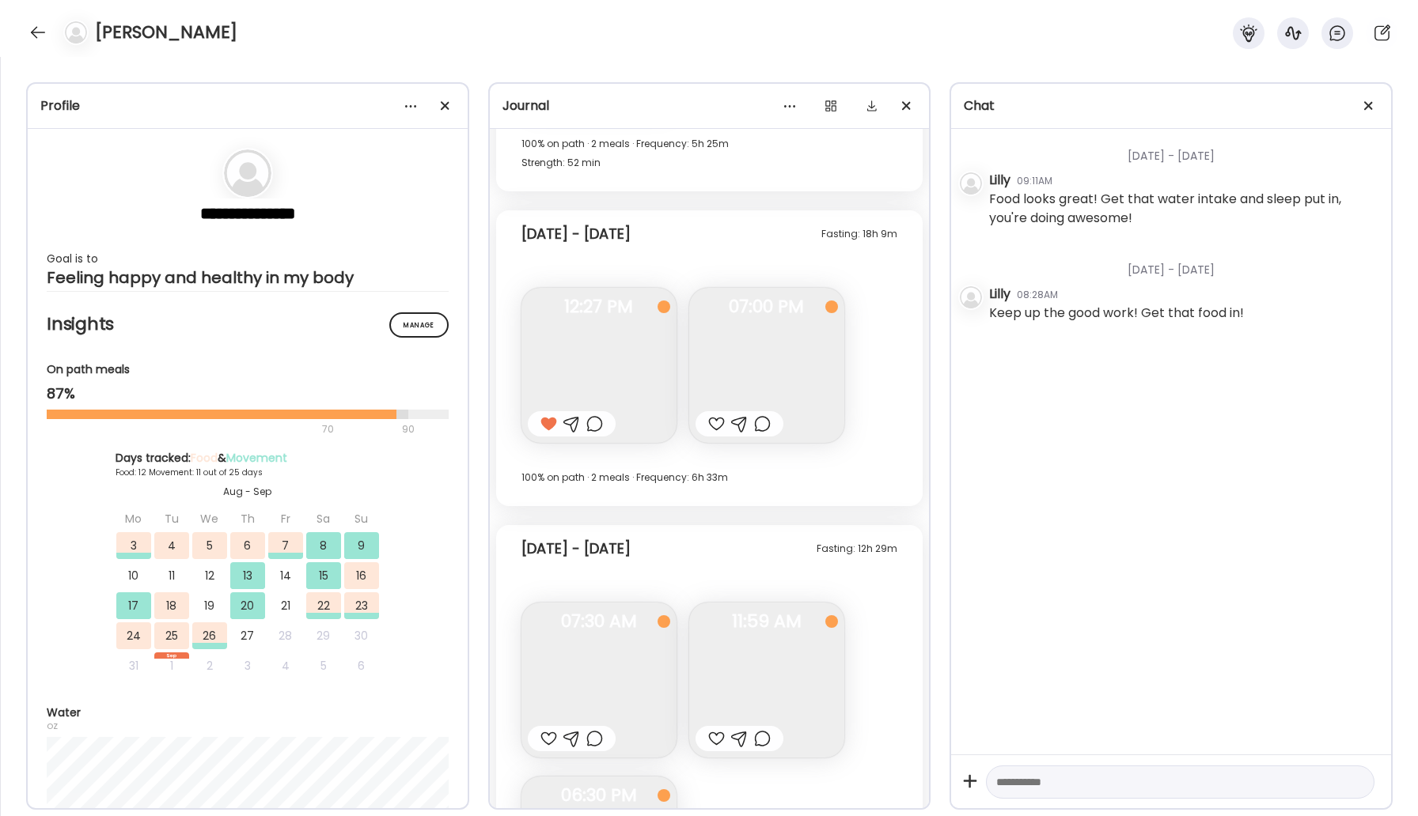
scroll to position [11025, 0]
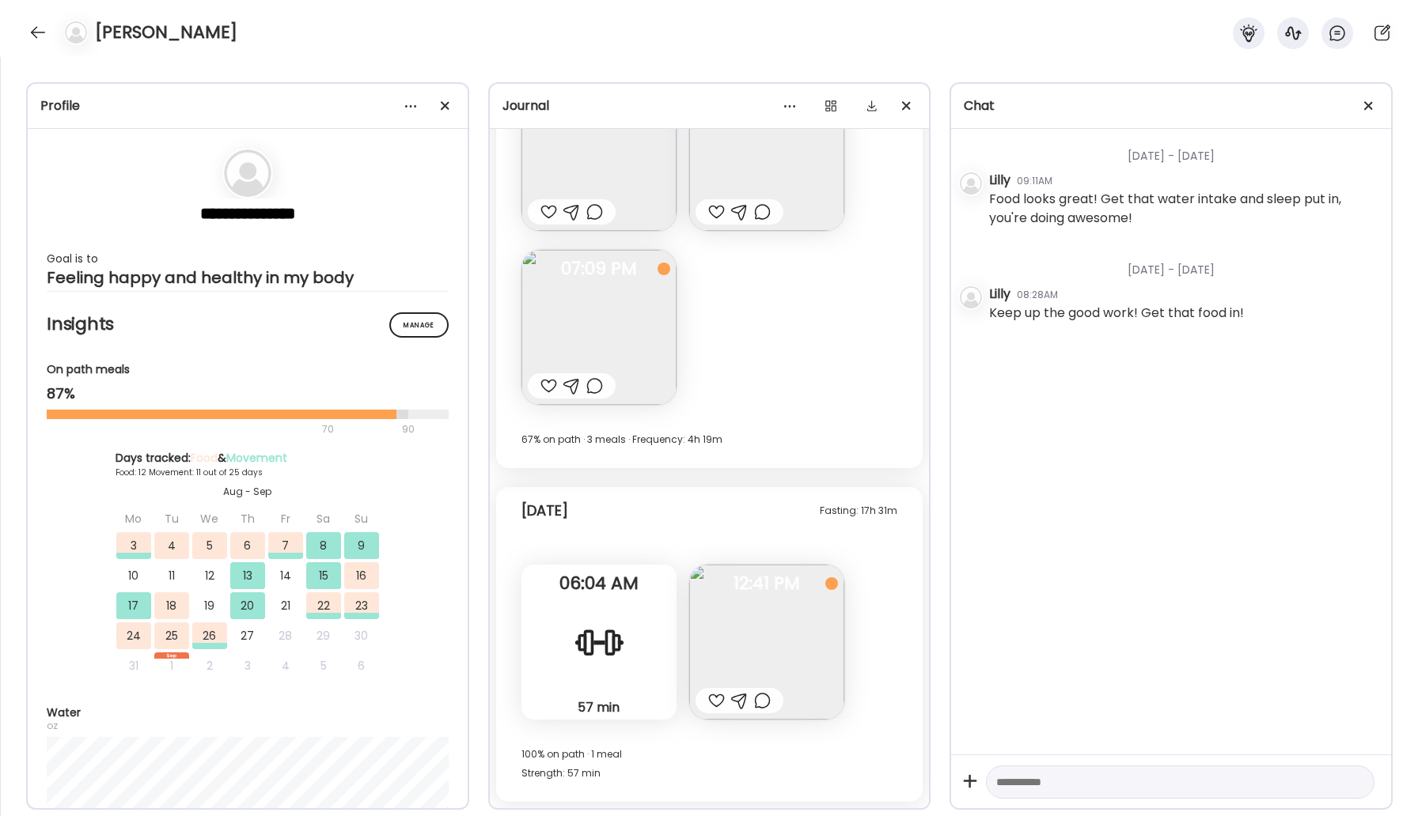
click at [713, 706] on div at bounding box center [716, 700] width 17 height 19
click at [760, 701] on div at bounding box center [762, 700] width 17 height 19
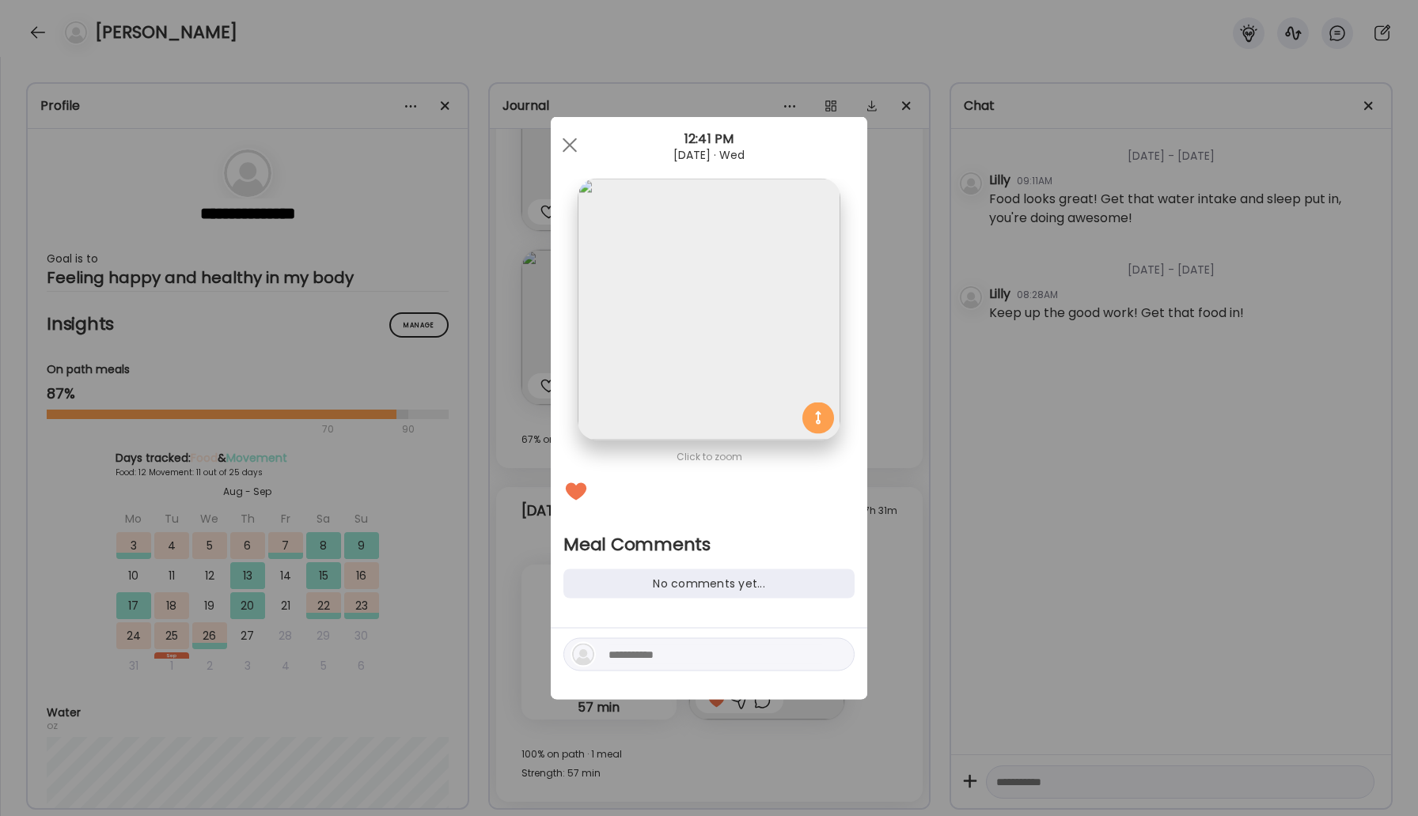
click at [656, 643] on div at bounding box center [708, 654] width 291 height 33
click at [659, 652] on textarea at bounding box center [715, 655] width 214 height 19
type textarea "**********"
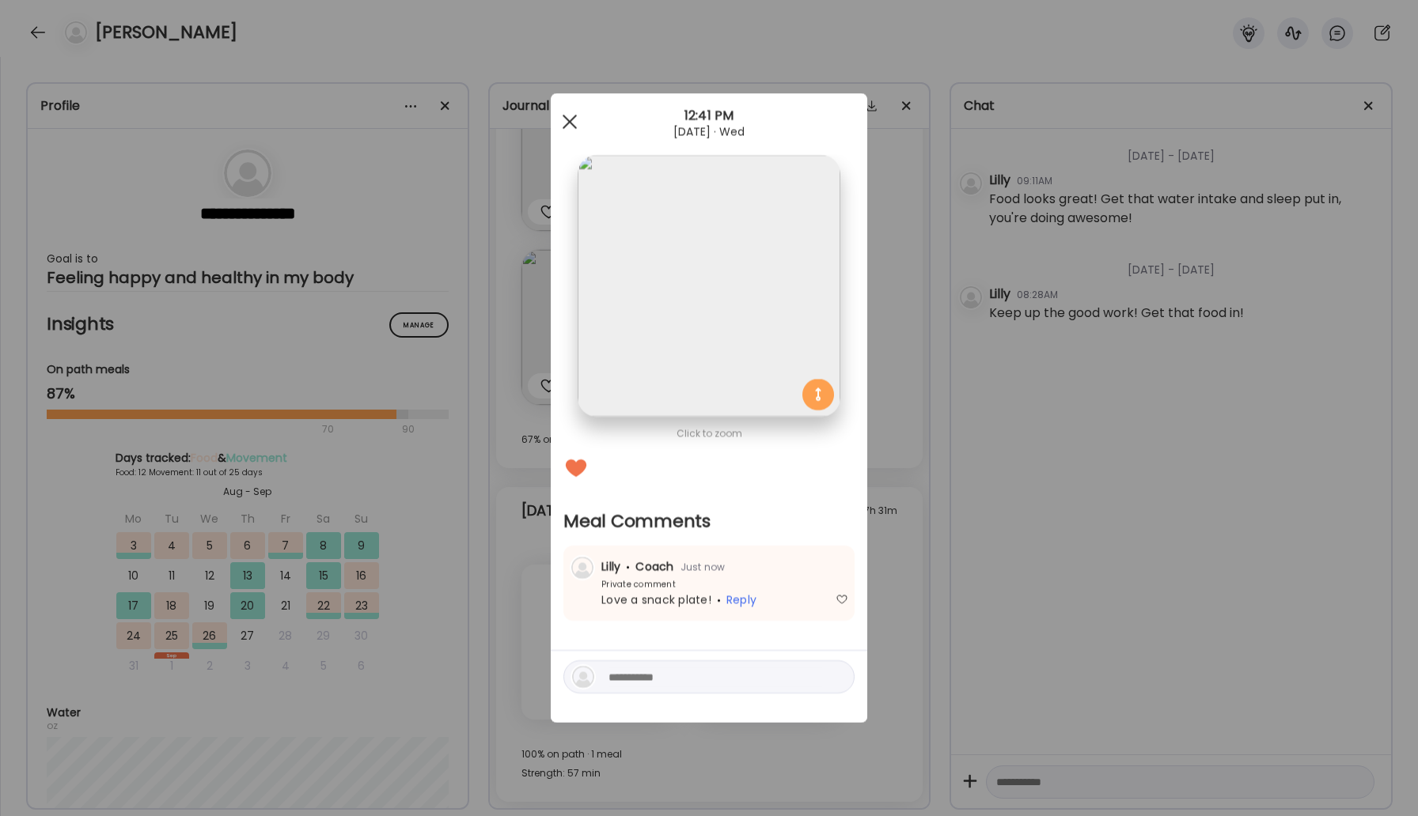
click at [570, 112] on div at bounding box center [570, 122] width 32 height 32
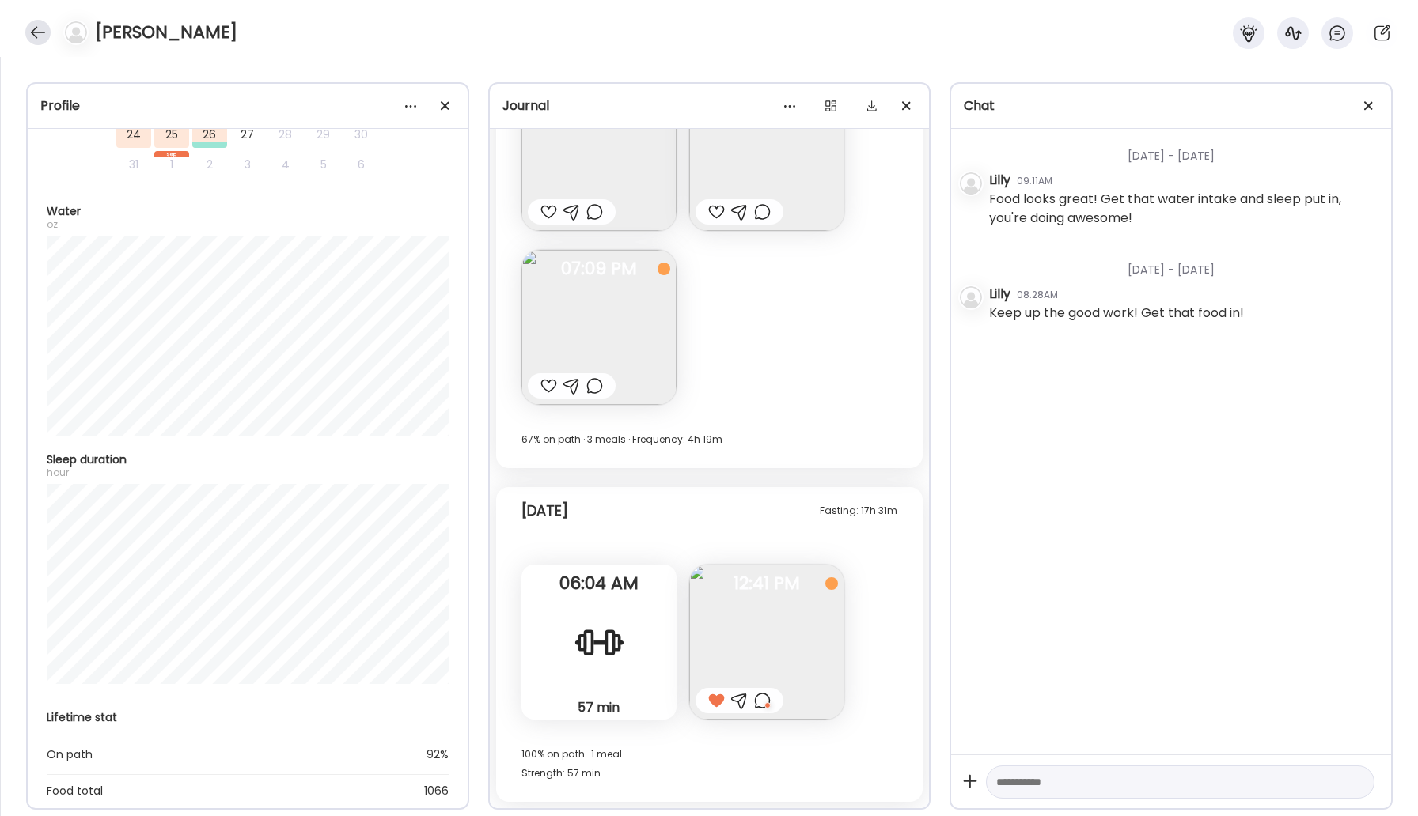
click at [44, 26] on div at bounding box center [37, 32] width 25 height 25
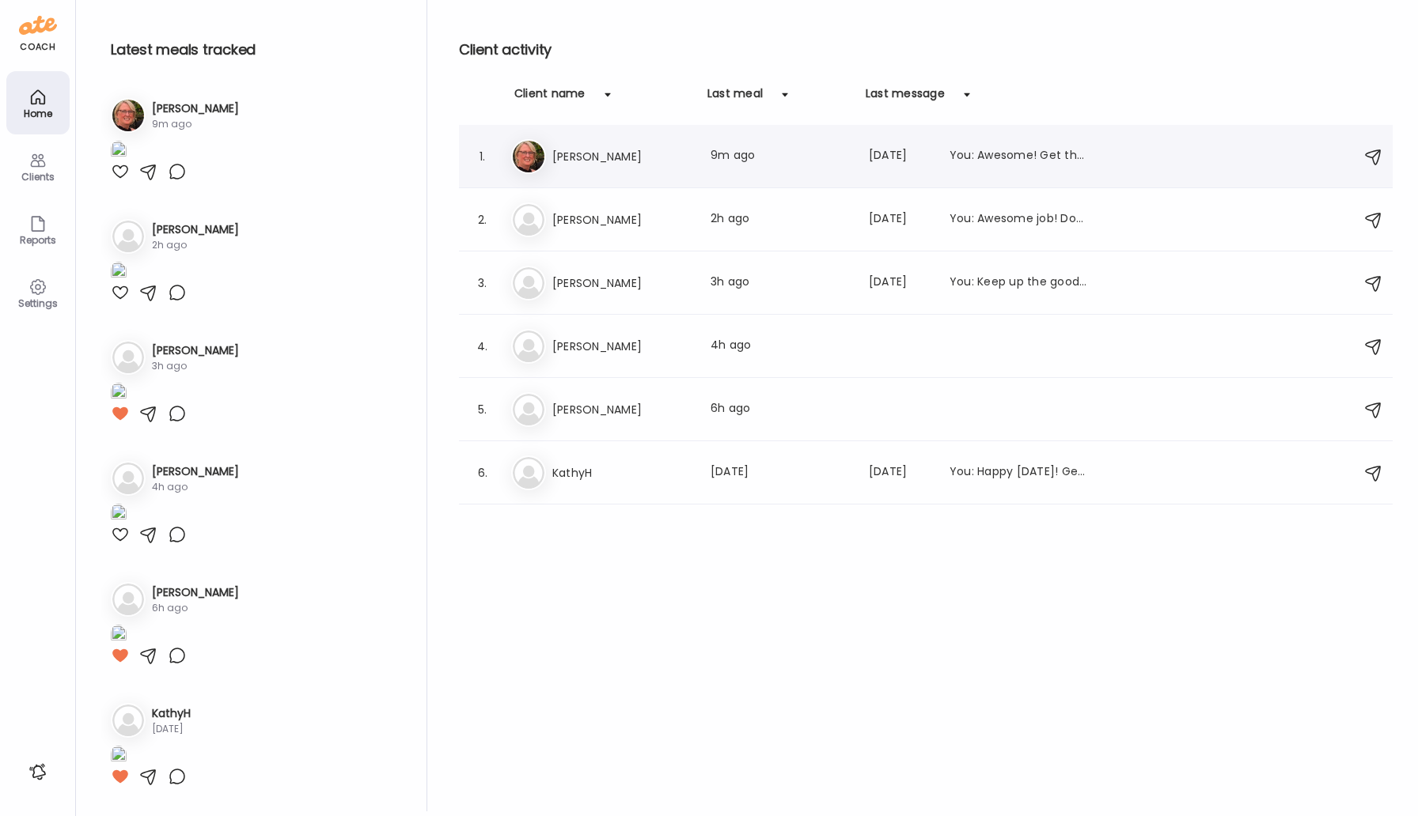
click at [565, 156] on h3 "[PERSON_NAME]" at bounding box center [621, 156] width 139 height 19
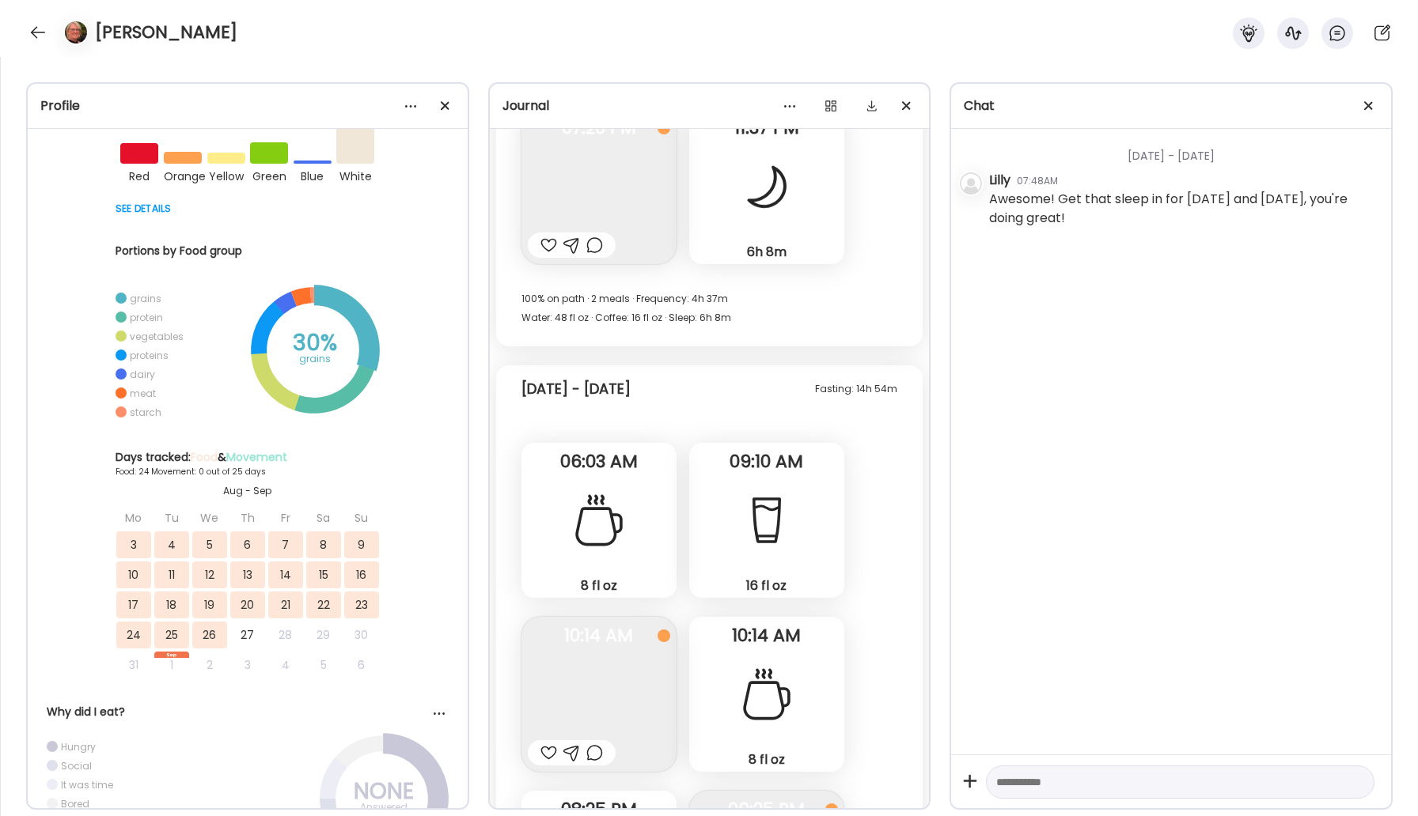
scroll to position [24725, 0]
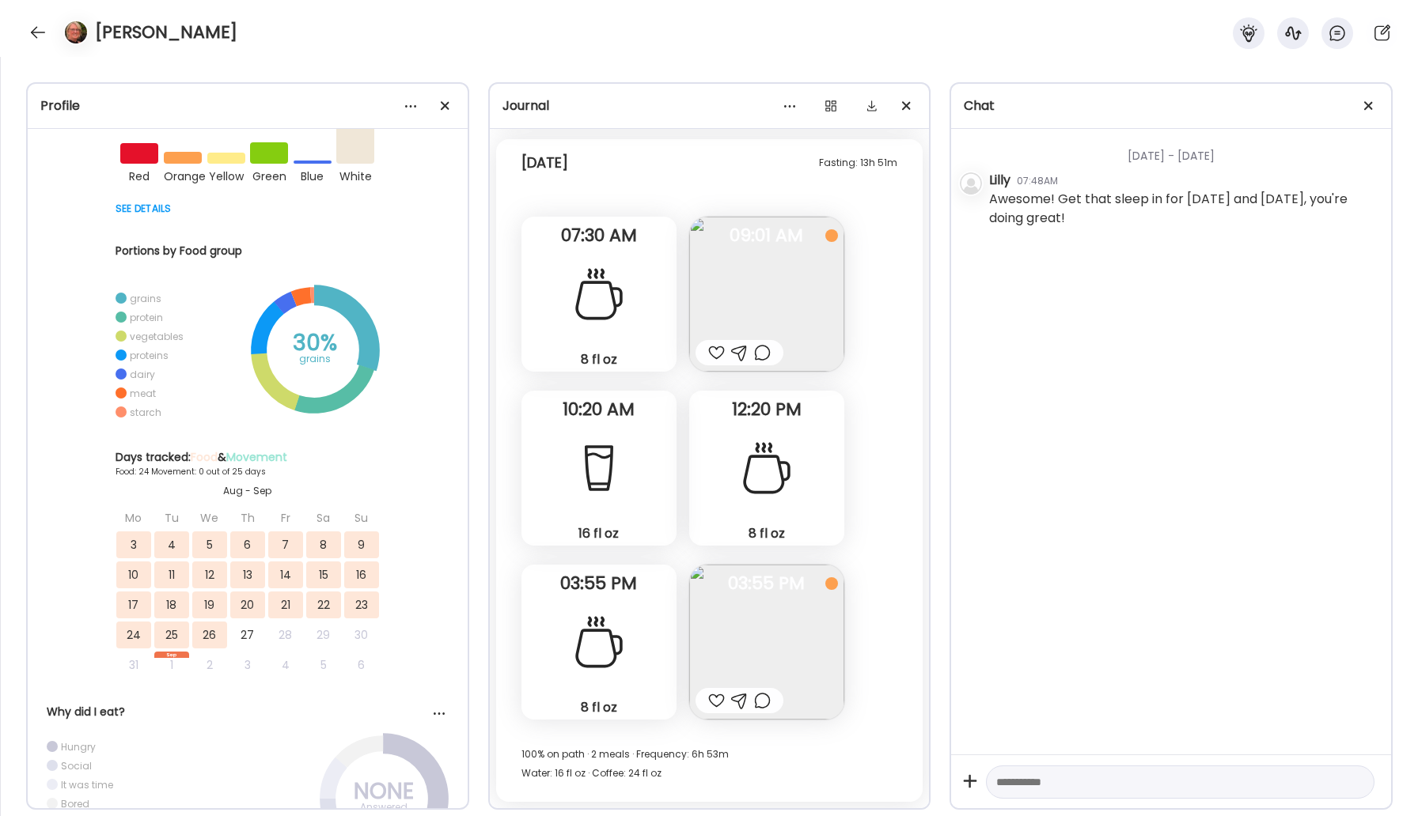
click at [718, 351] on div at bounding box center [716, 352] width 17 height 19
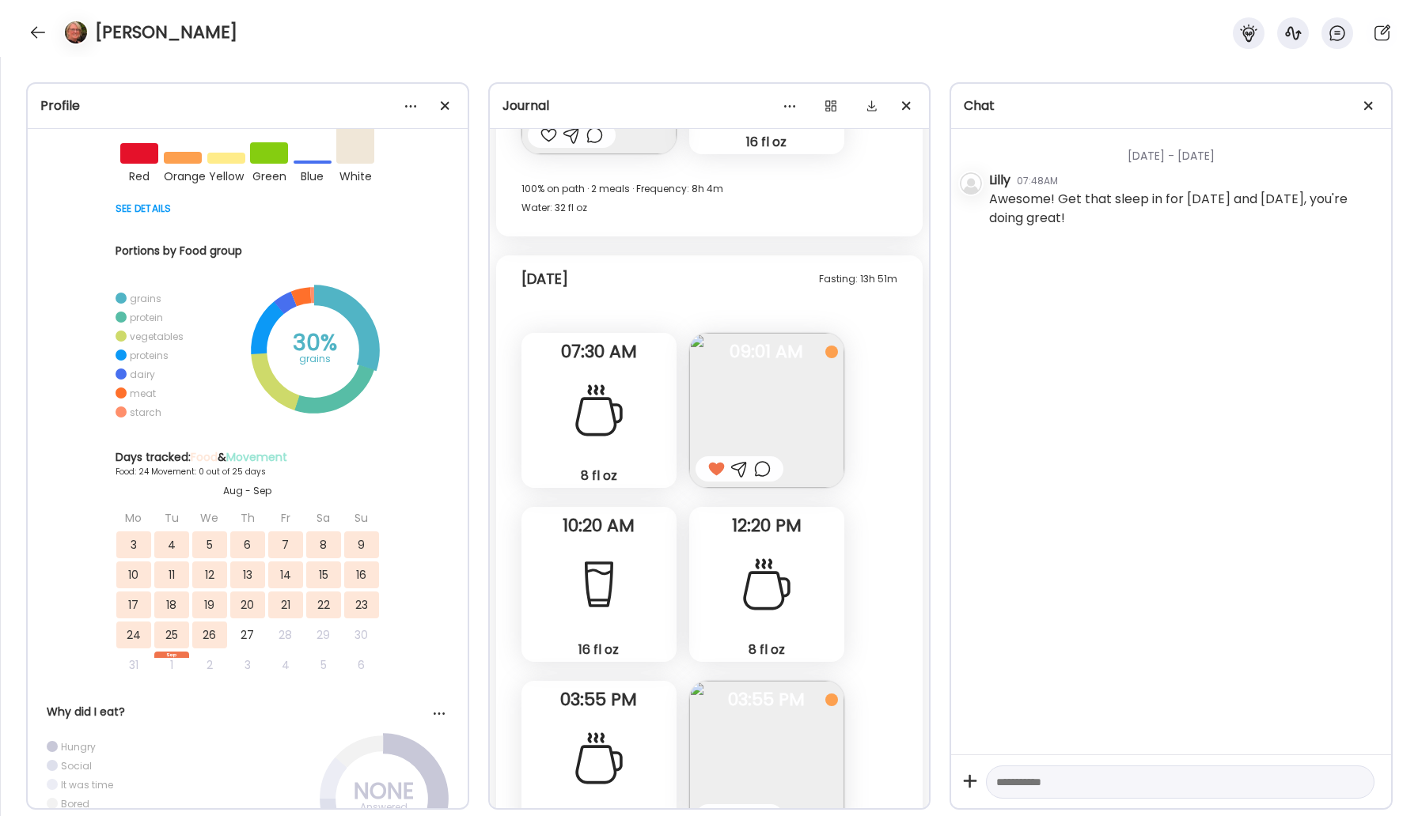
scroll to position [24661, 0]
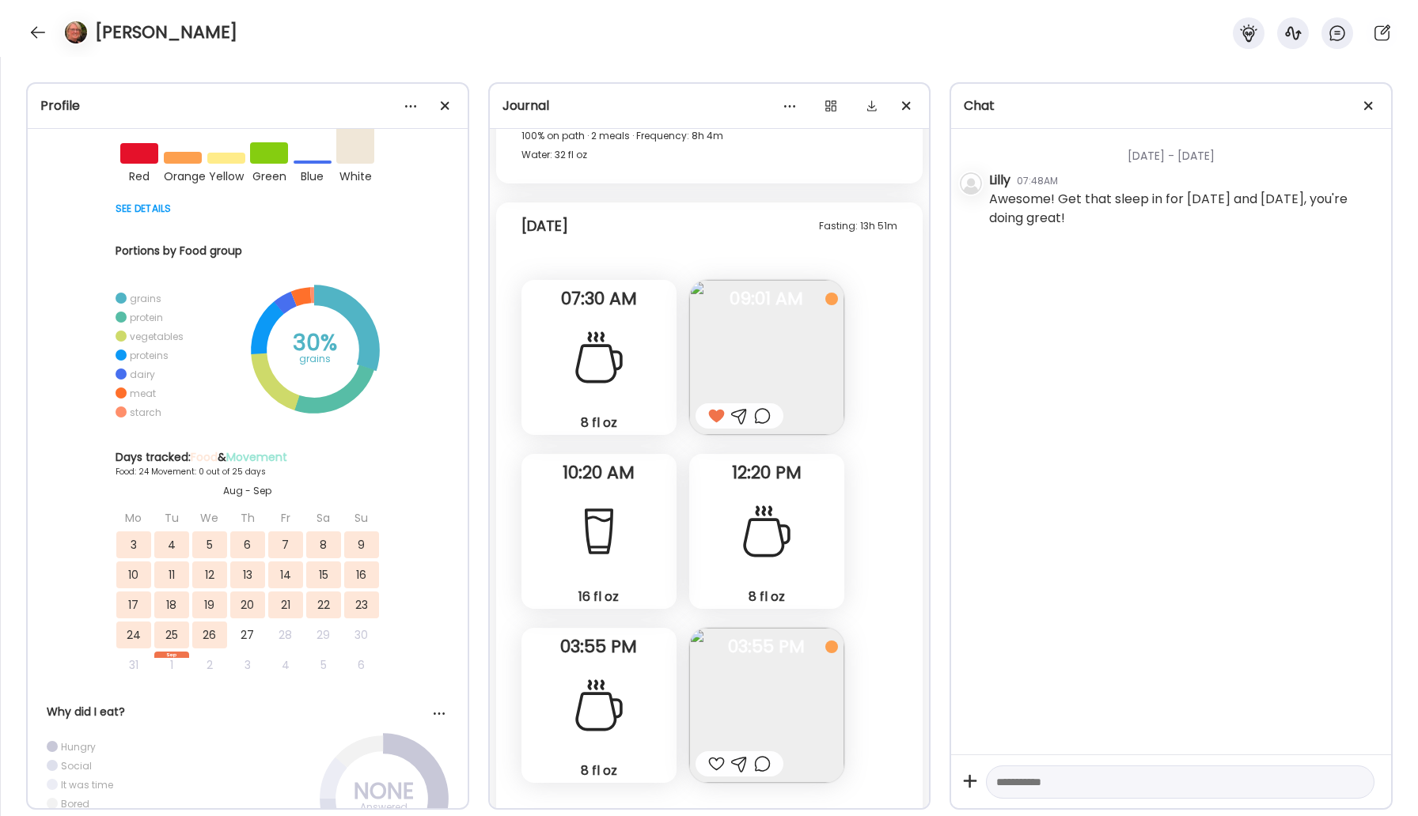
click at [602, 694] on div at bounding box center [598, 705] width 57 height 57
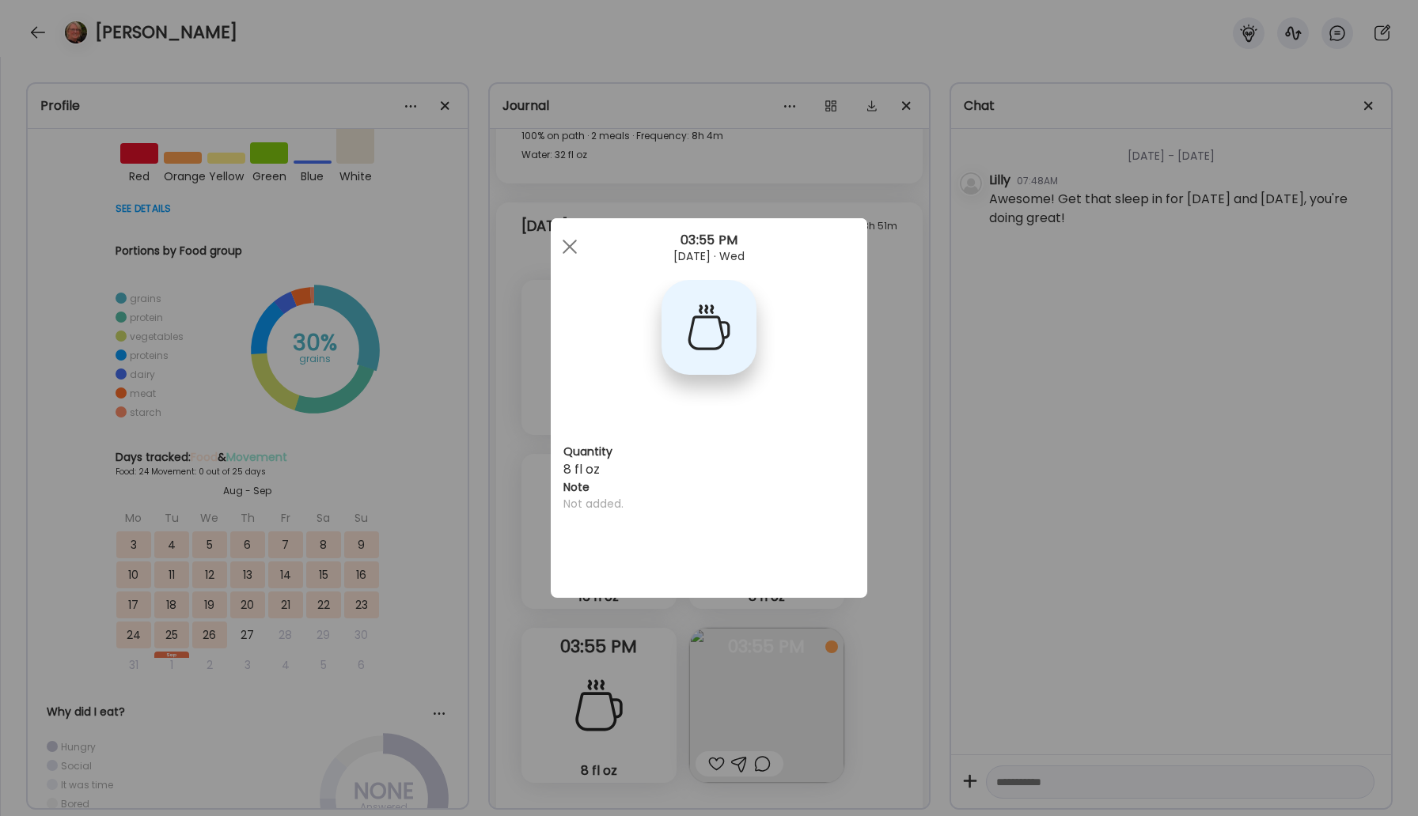
click at [691, 328] on div at bounding box center [708, 327] width 95 height 95
click at [580, 249] on div at bounding box center [570, 247] width 32 height 32
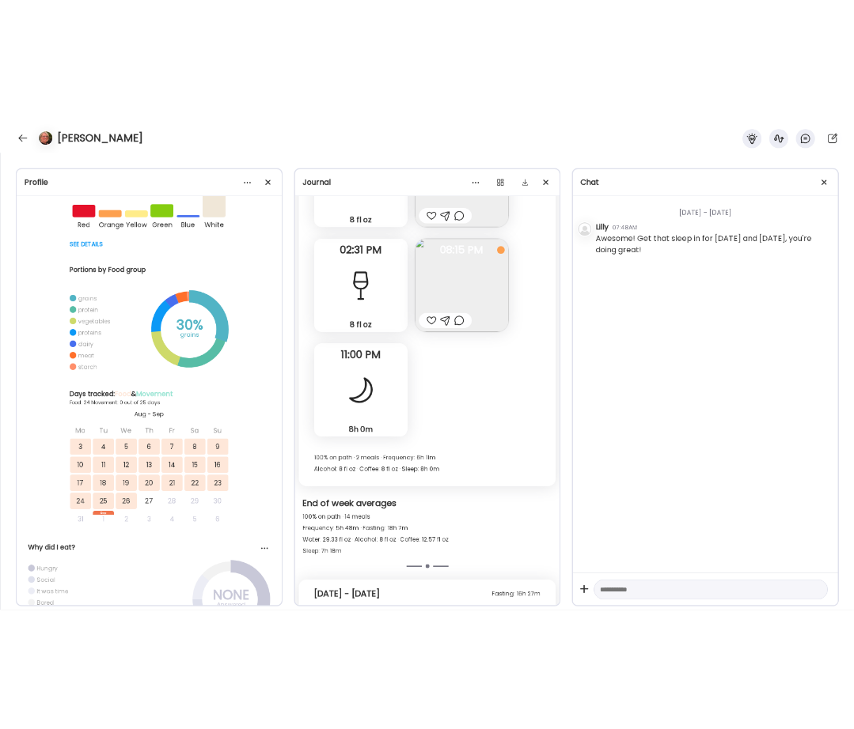
scroll to position [22908, 0]
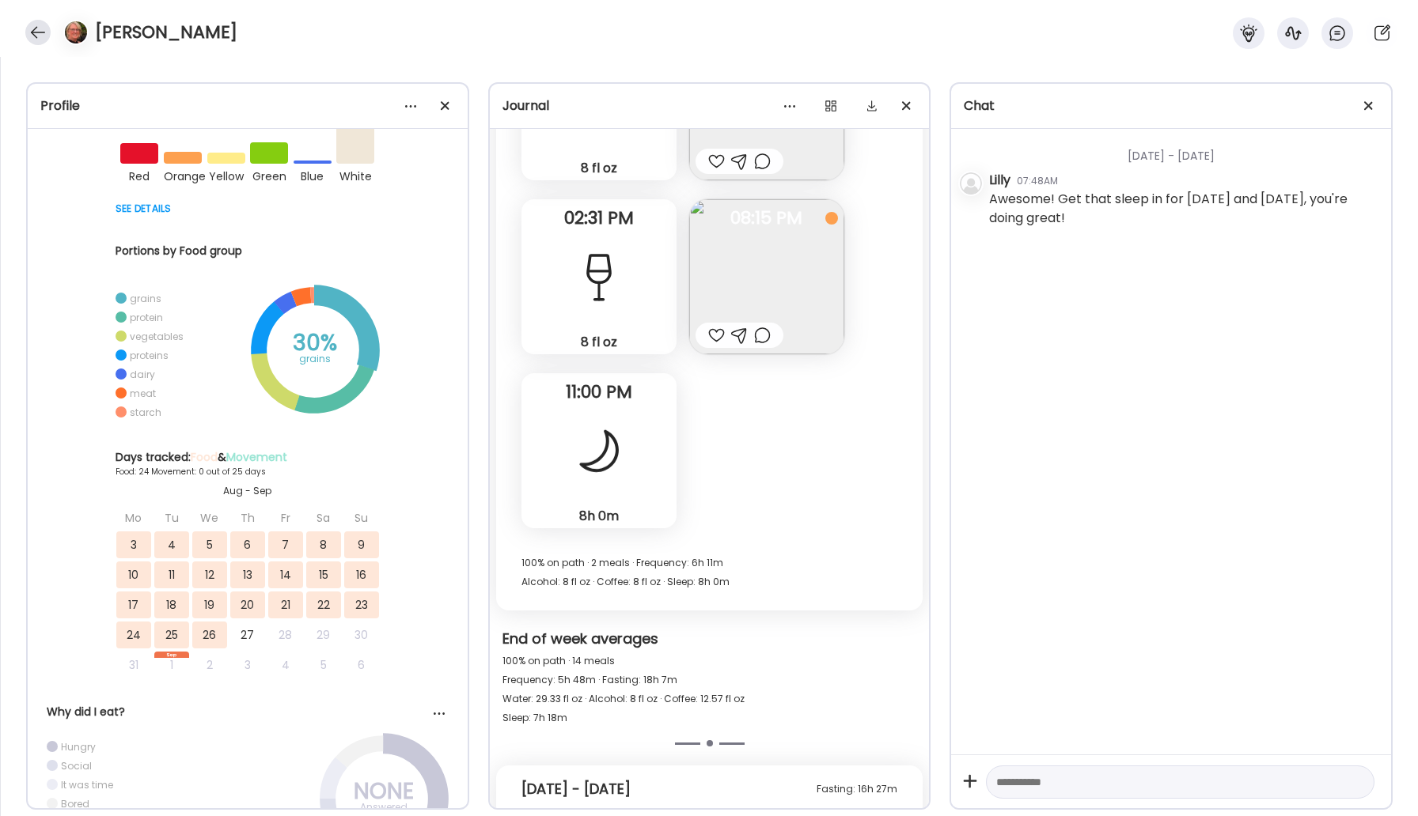
click at [40, 28] on div at bounding box center [37, 32] width 25 height 25
